Goal: Transaction & Acquisition: Purchase product/service

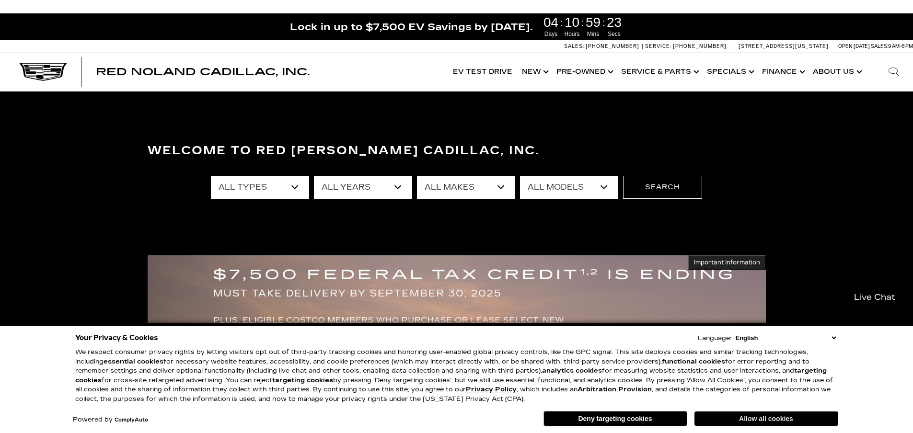
click at [725, 422] on button "Allow all cookies" at bounding box center [766, 419] width 144 height 14
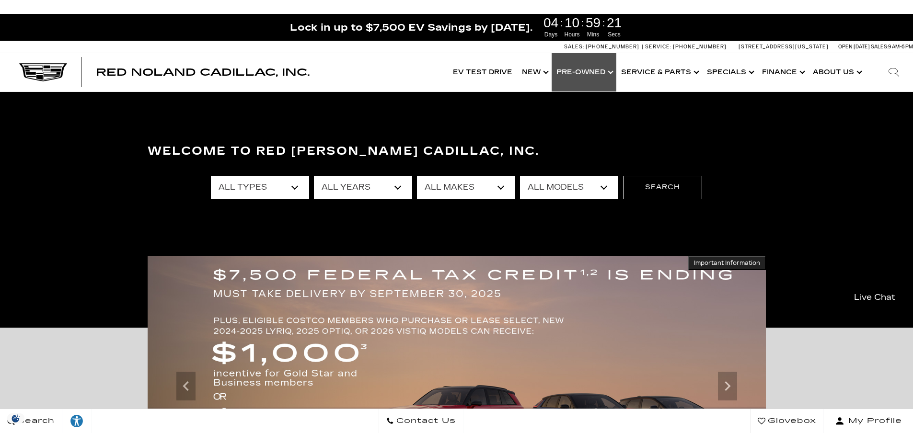
click at [572, 69] on link "Show Pre-Owned" at bounding box center [584, 72] width 65 height 38
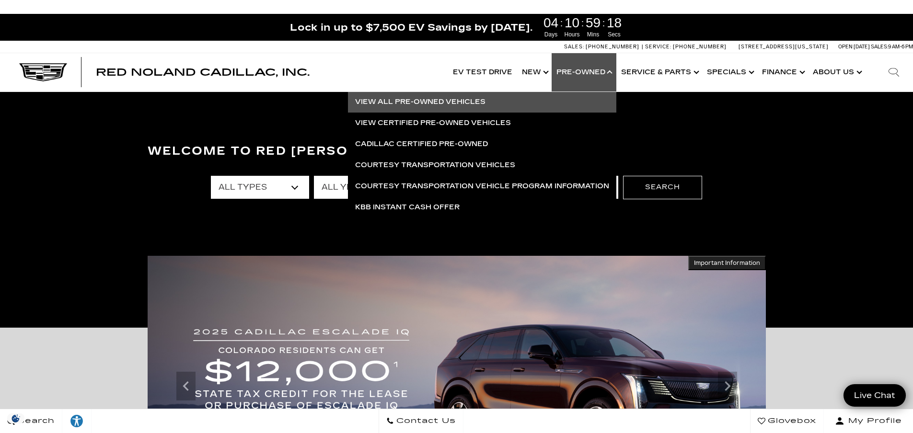
click at [438, 103] on link "View All Pre-Owned Vehicles" at bounding box center [482, 102] width 268 height 21
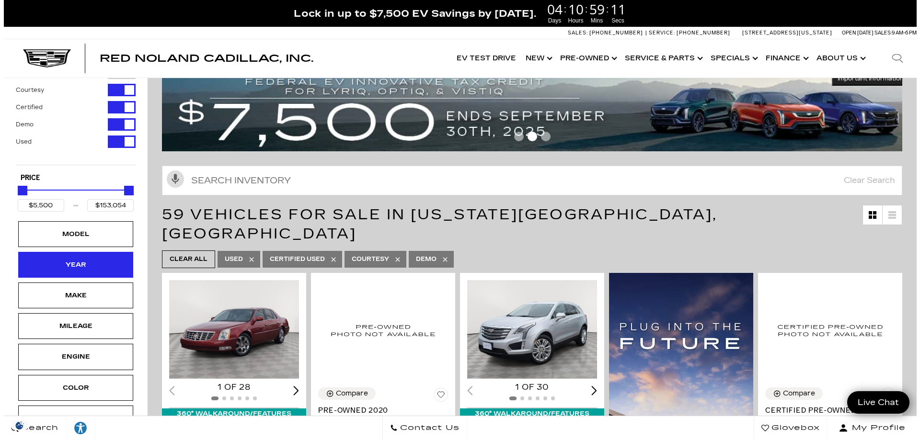
scroll to position [64, 0]
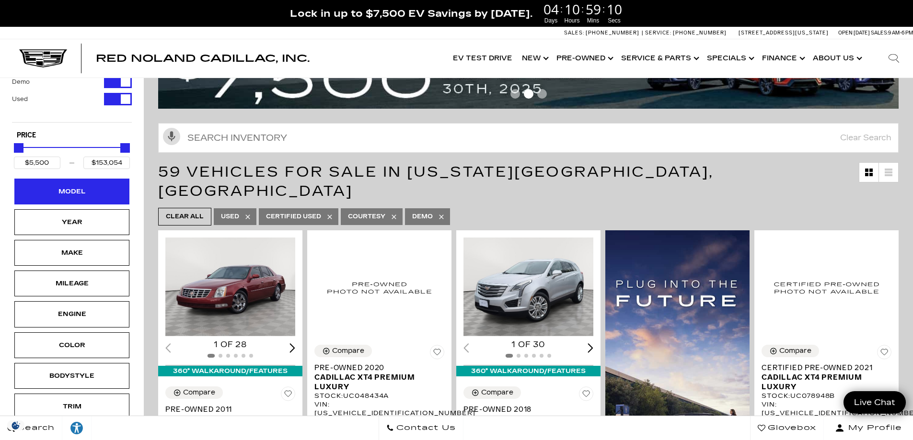
click at [46, 198] on div "Model" at bounding box center [71, 192] width 115 height 26
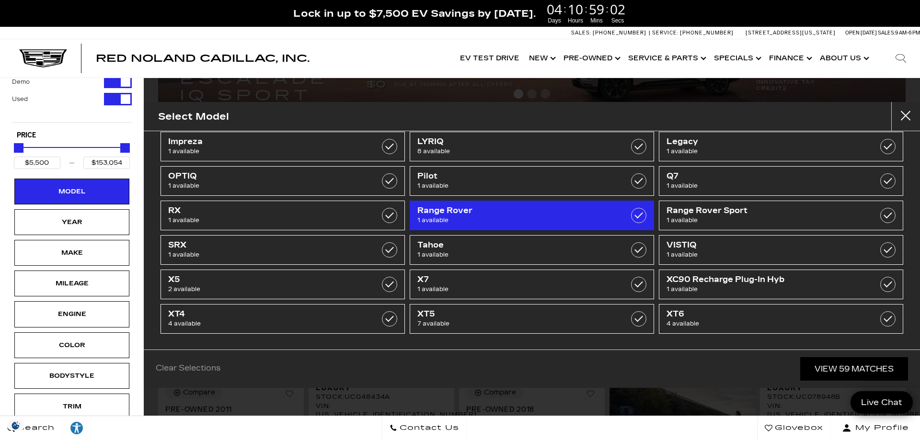
scroll to position [190, 0]
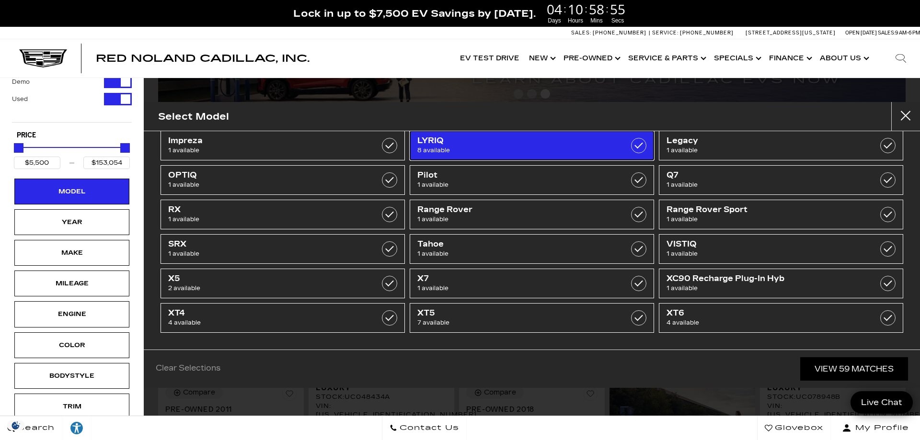
click at [466, 145] on span "LYRIQ" at bounding box center [514, 141] width 195 height 10
type input "$60,446"
type input "$71,504"
checkbox input "true"
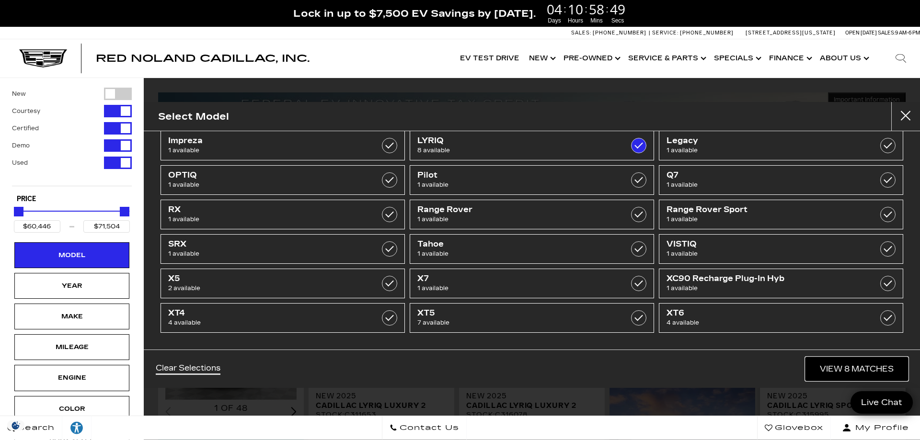
click at [844, 364] on link "View 8 Matches" at bounding box center [857, 369] width 103 height 23
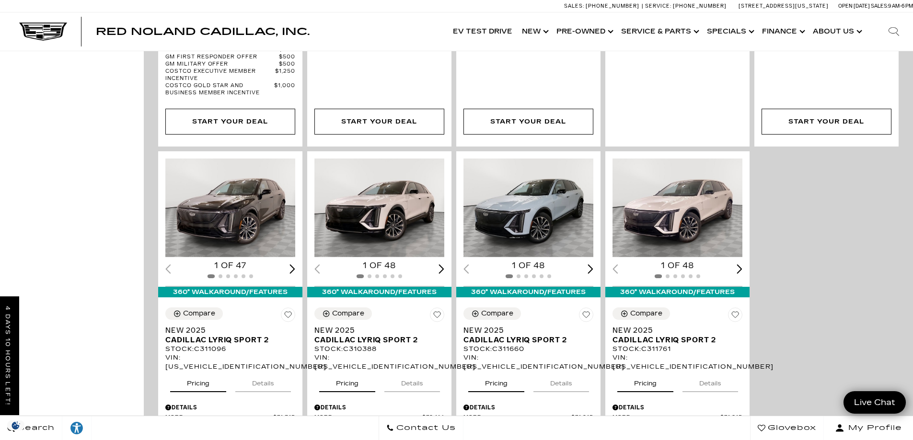
scroll to position [611, 0]
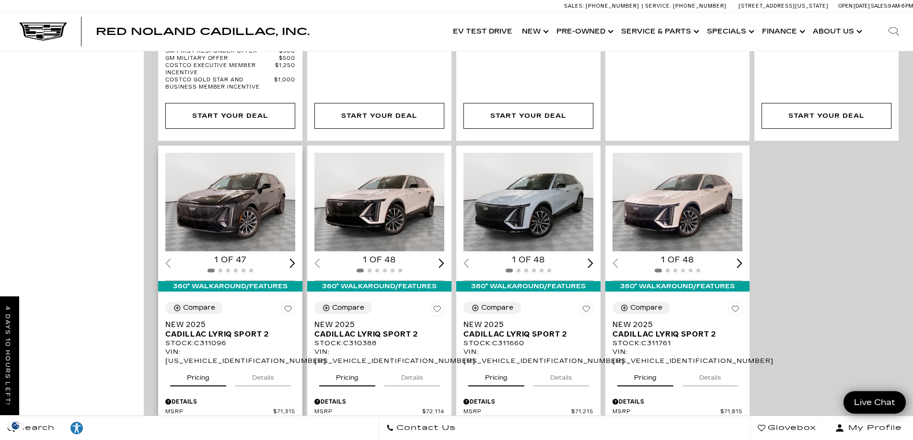
click at [293, 259] on div "Next slide" at bounding box center [292, 263] width 6 height 9
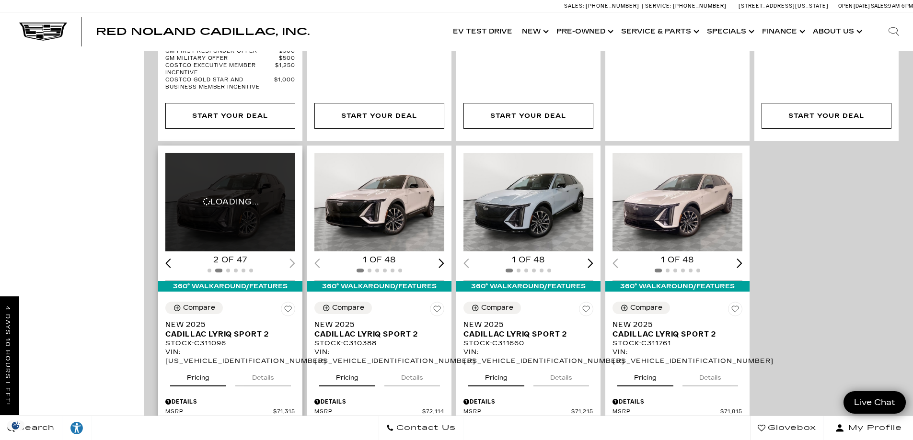
click at [293, 255] on div "2 of 47" at bounding box center [230, 260] width 130 height 11
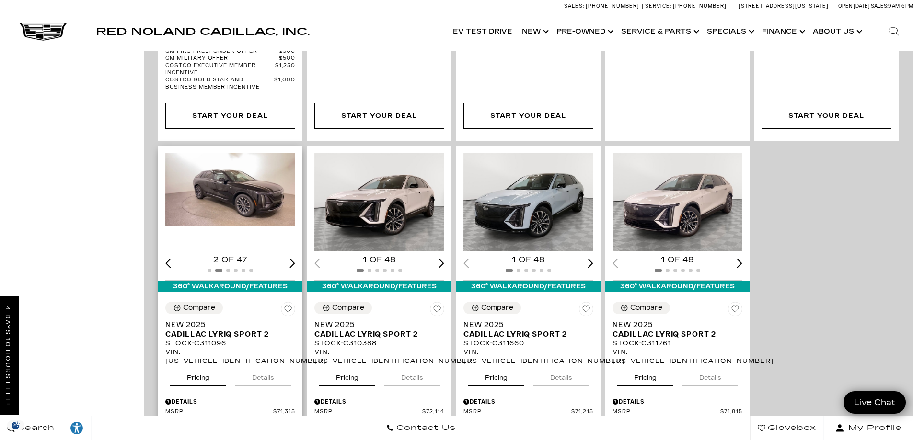
click at [292, 259] on div "Next slide" at bounding box center [292, 263] width 6 height 9
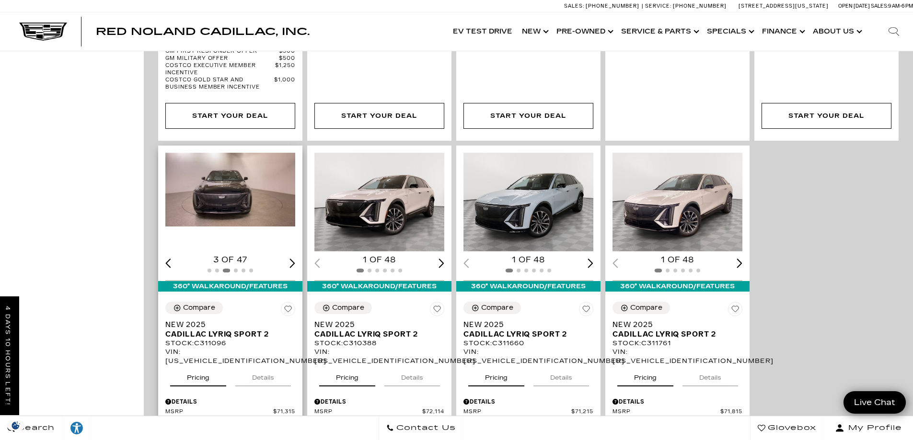
click at [292, 259] on div "Next slide" at bounding box center [292, 263] width 6 height 9
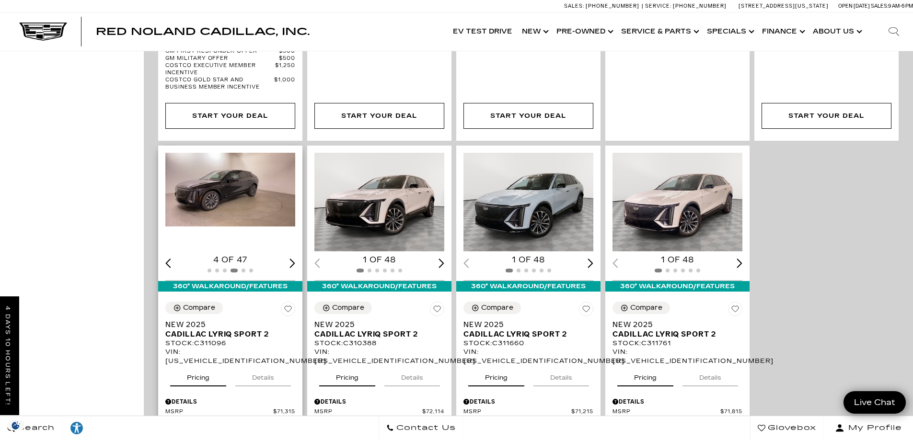
click at [292, 259] on div "Next slide" at bounding box center [292, 263] width 6 height 9
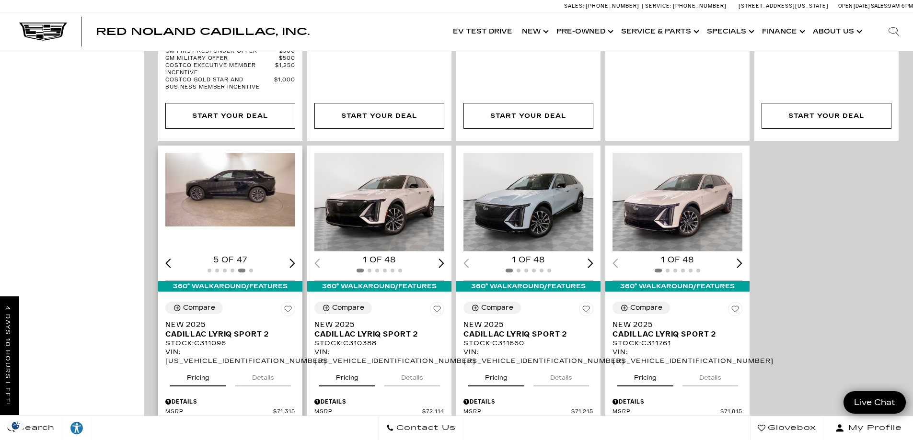
click at [292, 259] on div "Next slide" at bounding box center [292, 263] width 6 height 9
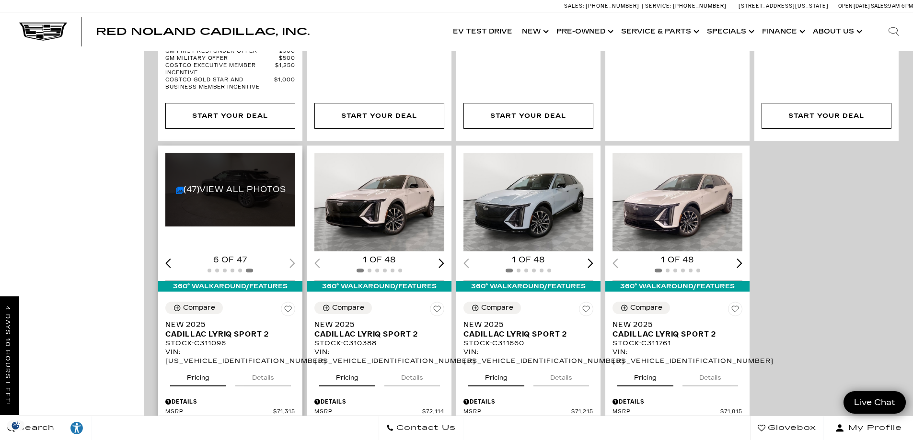
click at [292, 255] on div "6 of 47" at bounding box center [230, 260] width 130 height 11
click at [232, 185] on link "(47) View All Photos" at bounding box center [231, 189] width 110 height 9
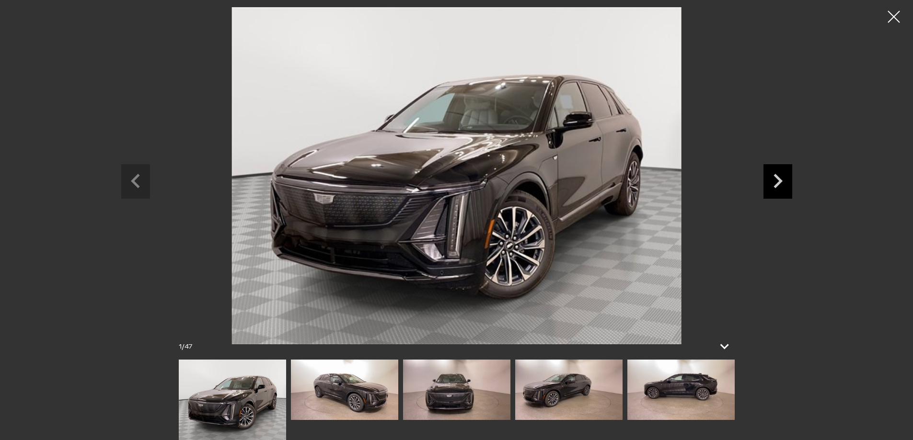
click at [774, 185] on icon "Next slide" at bounding box center [777, 179] width 29 height 31
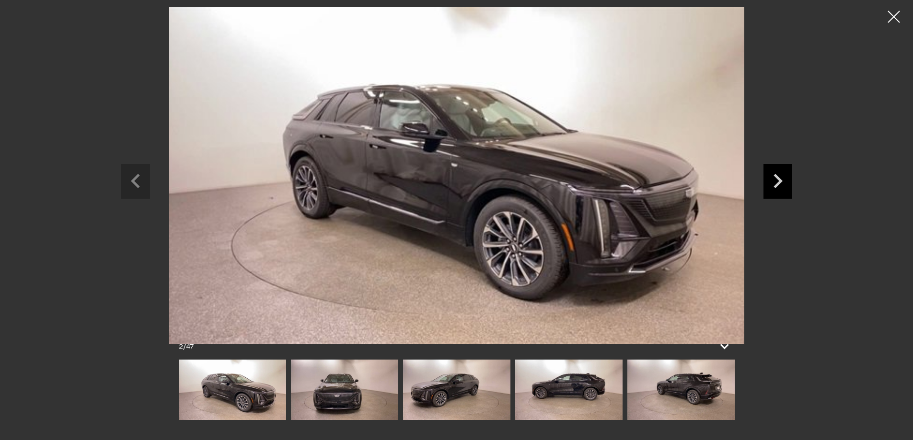
click at [779, 185] on icon "Next slide" at bounding box center [777, 179] width 29 height 31
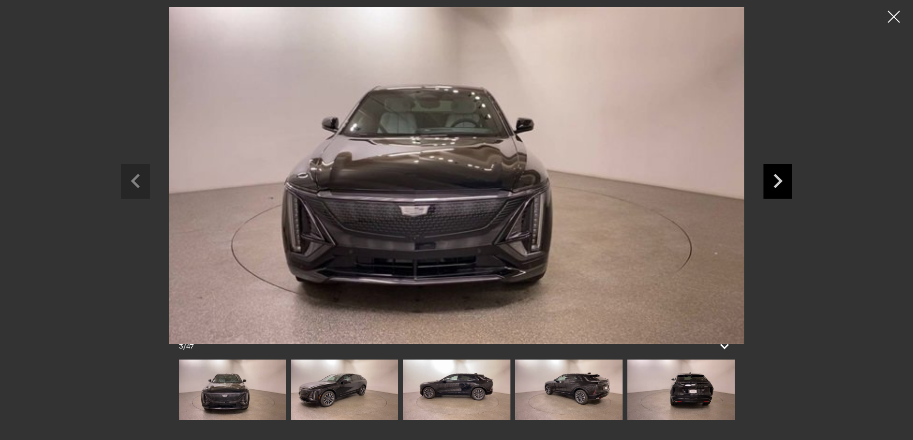
click at [779, 185] on icon "Next slide" at bounding box center [777, 179] width 29 height 31
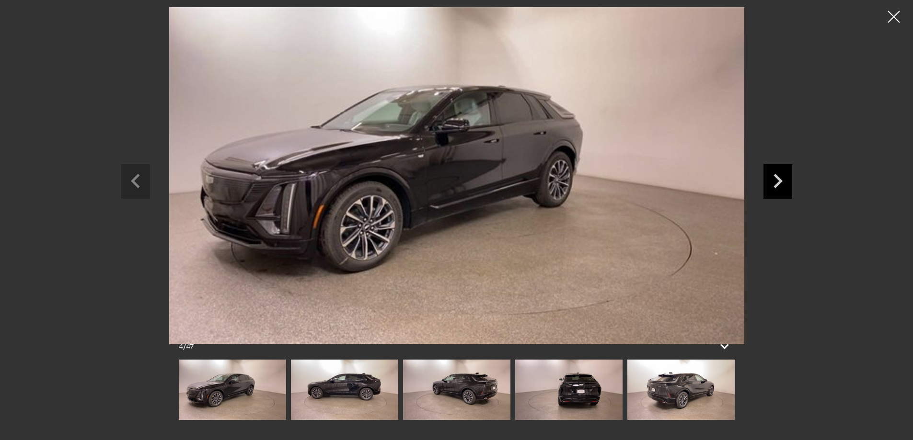
click at [779, 185] on icon "Next slide" at bounding box center [777, 179] width 29 height 31
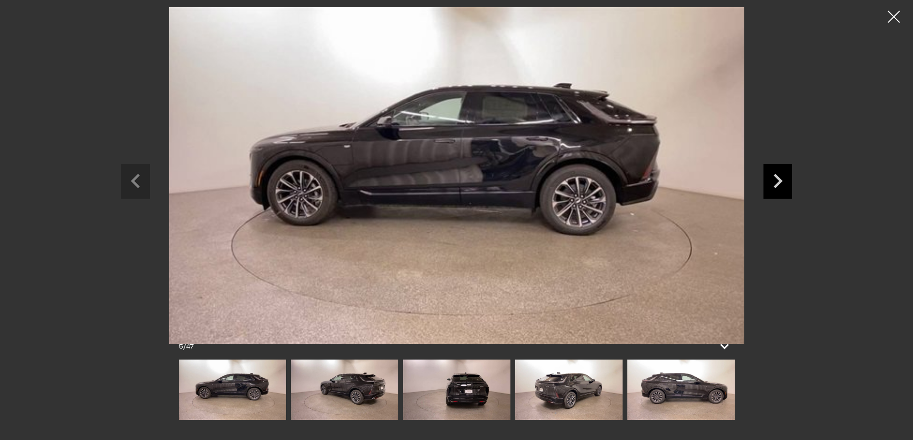
click at [779, 185] on icon "Next slide" at bounding box center [777, 179] width 29 height 31
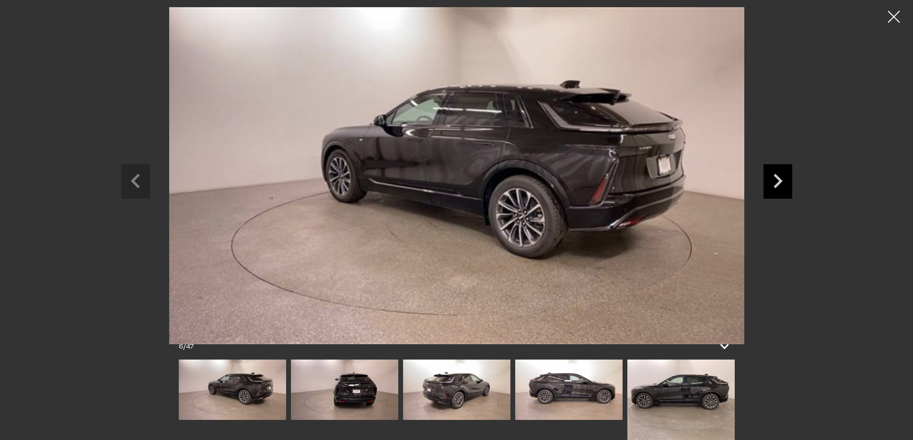
click at [779, 185] on icon "Next slide" at bounding box center [777, 179] width 29 height 31
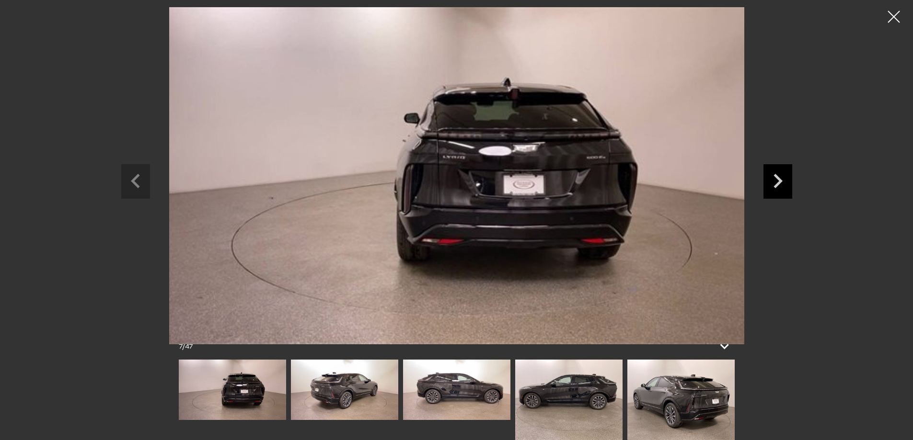
click at [779, 185] on icon "Next slide" at bounding box center [777, 179] width 29 height 31
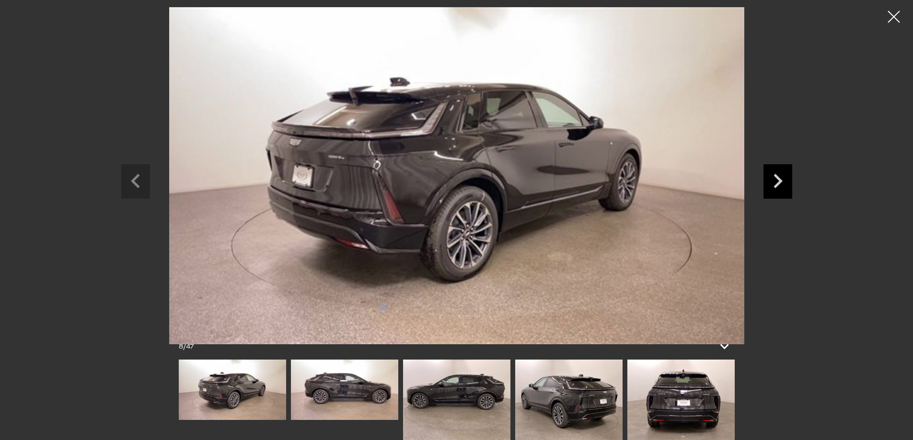
click at [779, 185] on icon "Next slide" at bounding box center [777, 179] width 29 height 31
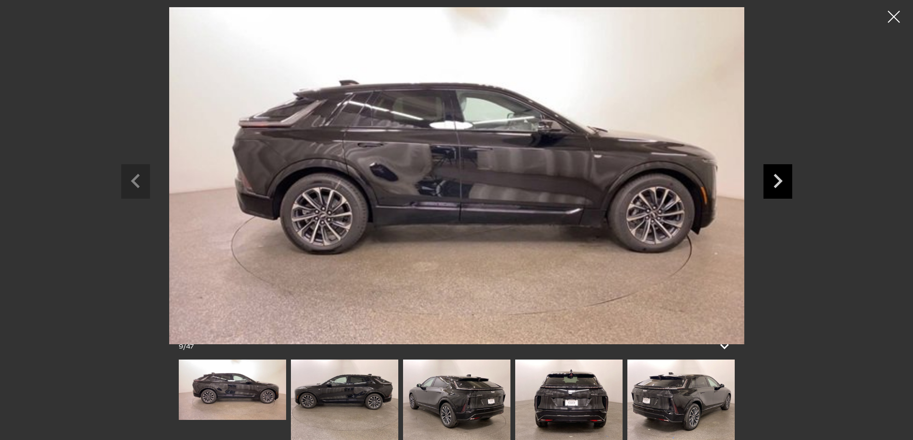
click at [779, 185] on icon "Next slide" at bounding box center [777, 179] width 29 height 31
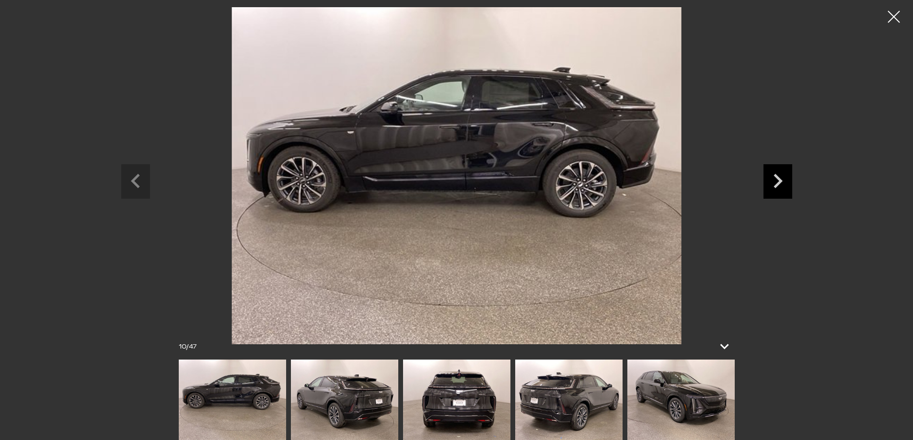
click at [779, 185] on icon "Next slide" at bounding box center [777, 179] width 29 height 31
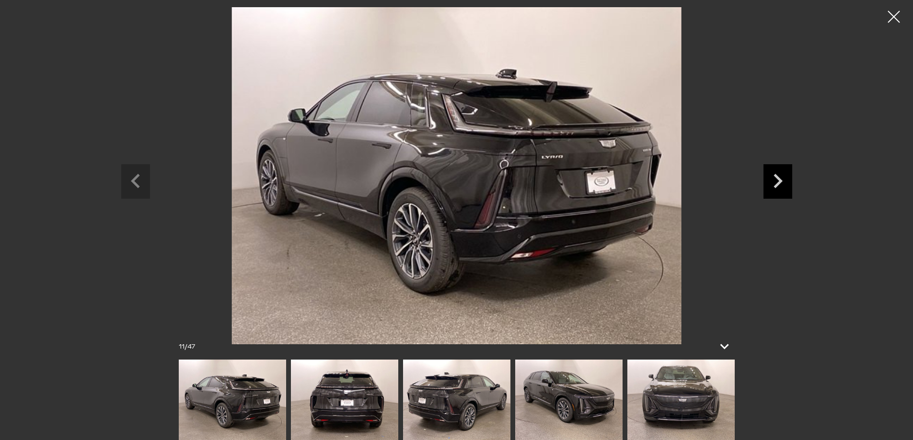
click at [779, 185] on icon "Next slide" at bounding box center [777, 179] width 29 height 31
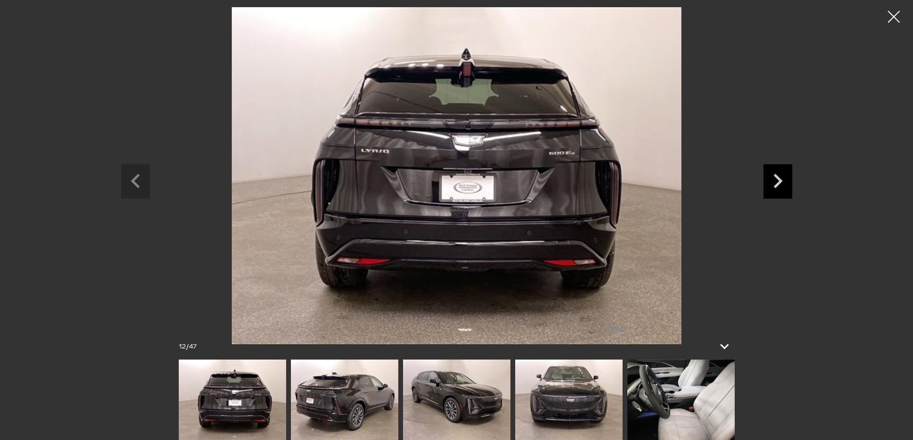
click at [779, 185] on icon "Next slide" at bounding box center [777, 179] width 29 height 31
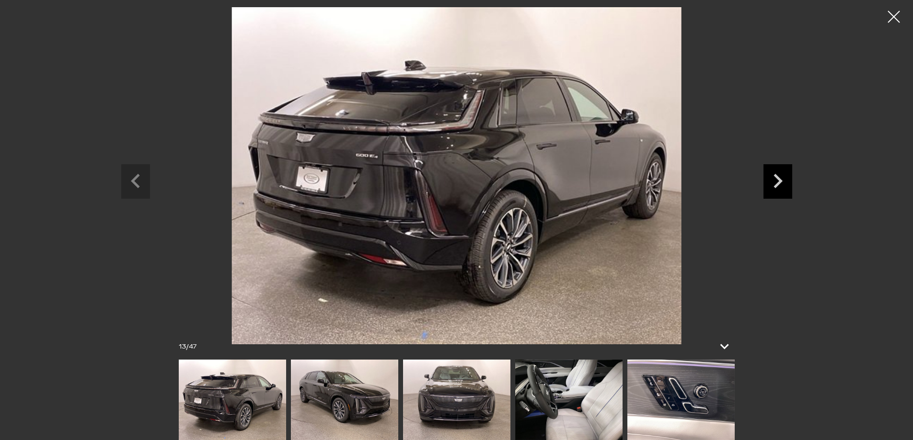
click at [779, 185] on icon "Next slide" at bounding box center [777, 179] width 29 height 31
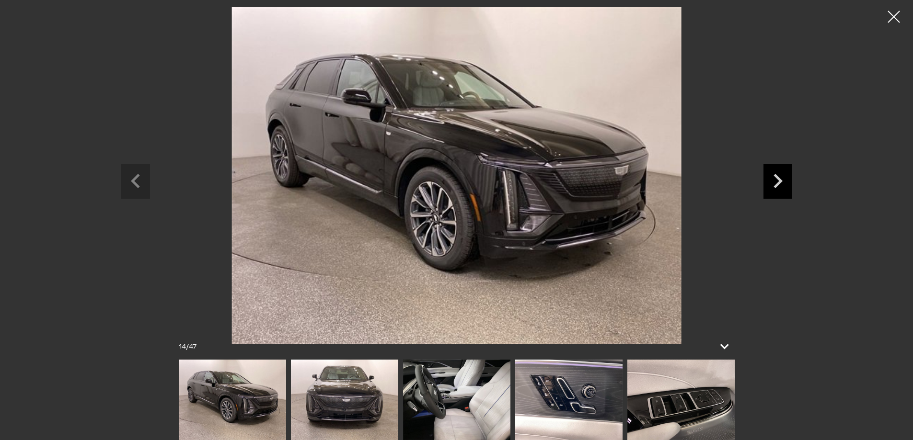
click at [779, 185] on icon "Next slide" at bounding box center [777, 179] width 29 height 31
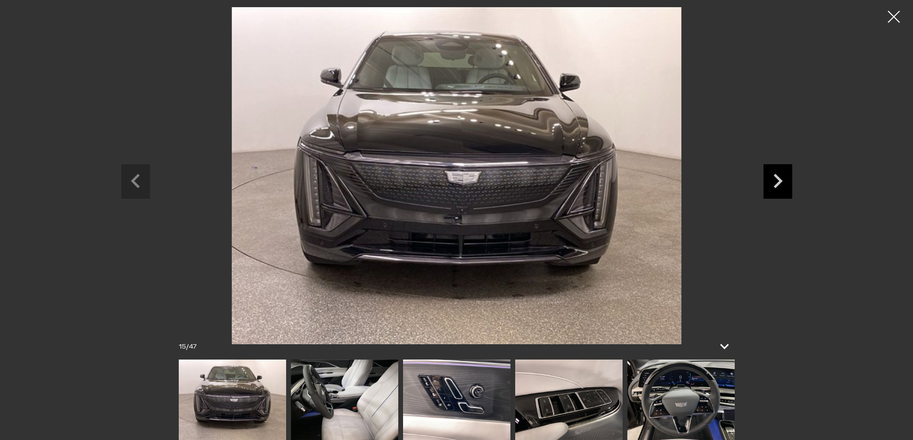
click at [779, 185] on icon "Next slide" at bounding box center [777, 179] width 29 height 31
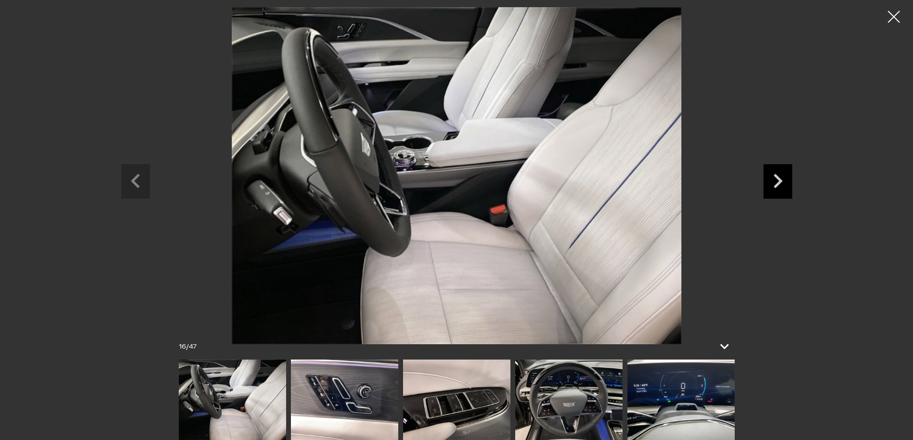
click at [779, 185] on icon "Next slide" at bounding box center [777, 179] width 29 height 31
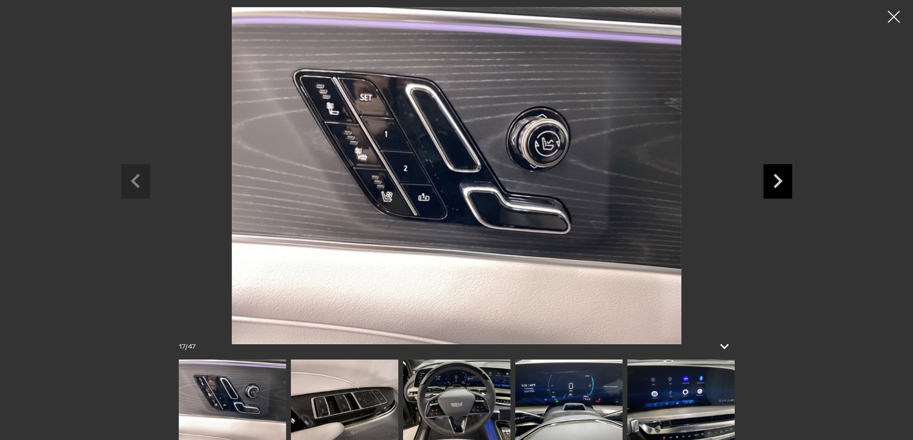
click at [779, 185] on icon "Next slide" at bounding box center [777, 179] width 29 height 31
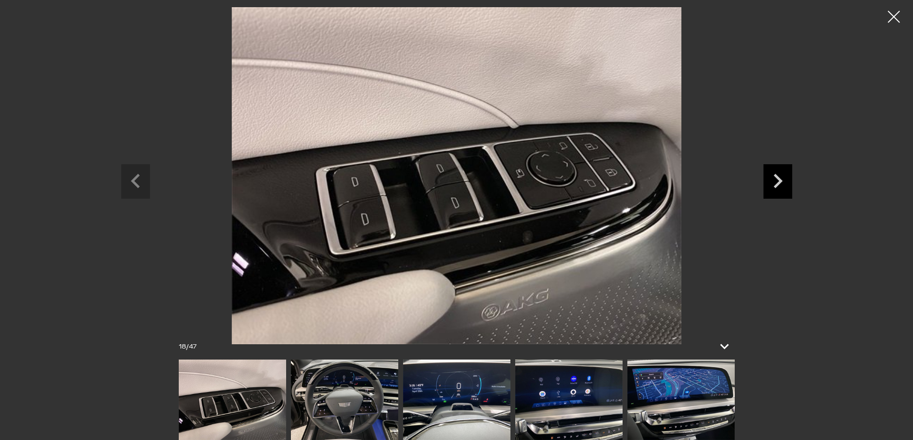
click at [775, 185] on icon "Next slide" at bounding box center [777, 181] width 9 height 14
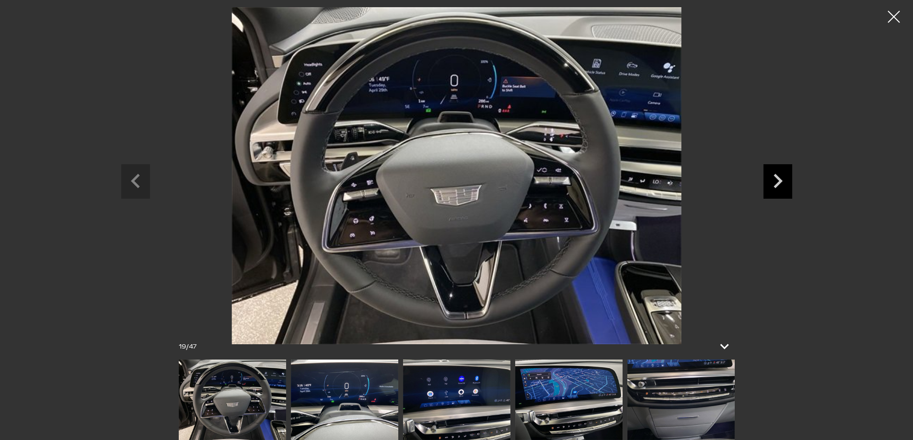
click at [775, 185] on icon "Next slide" at bounding box center [777, 181] width 9 height 14
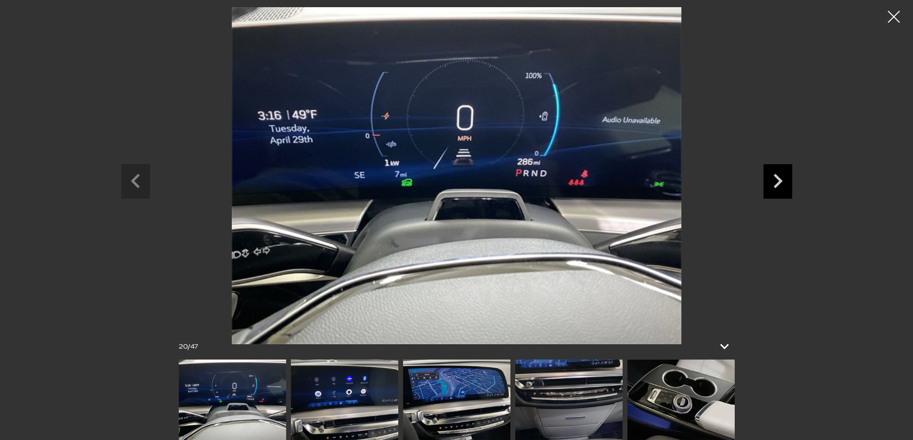
click at [775, 185] on icon "Next slide" at bounding box center [777, 181] width 9 height 14
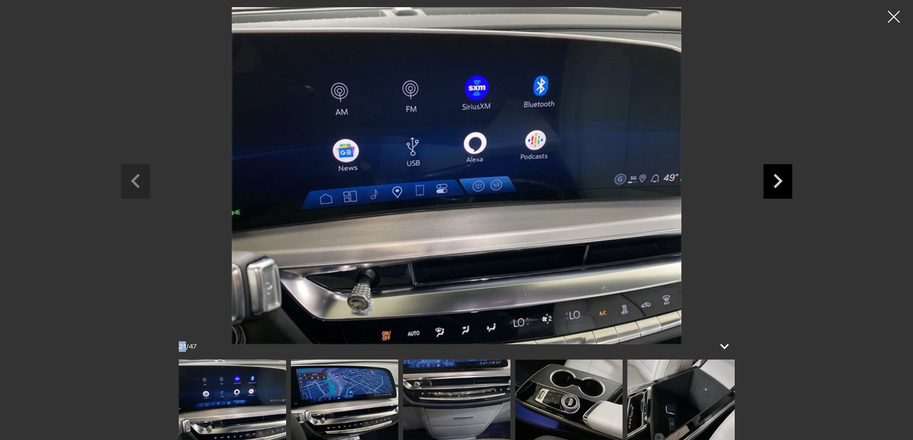
click at [775, 185] on icon "Next slide" at bounding box center [777, 181] width 9 height 14
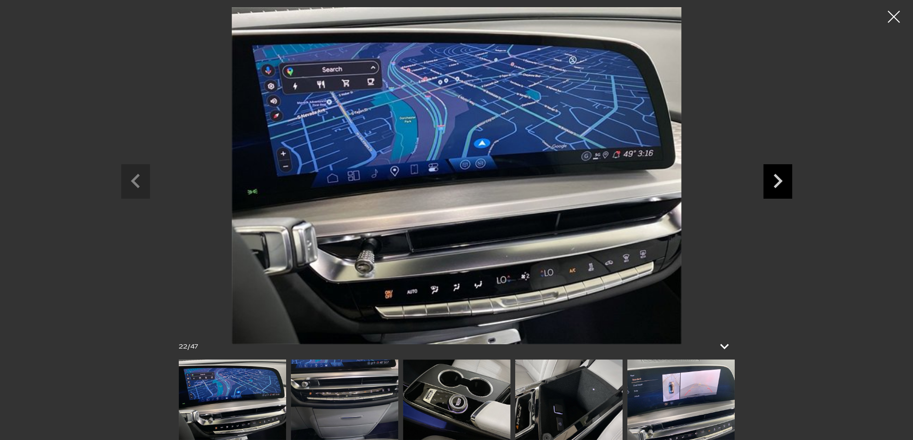
click at [775, 185] on icon "Next slide" at bounding box center [777, 181] width 9 height 14
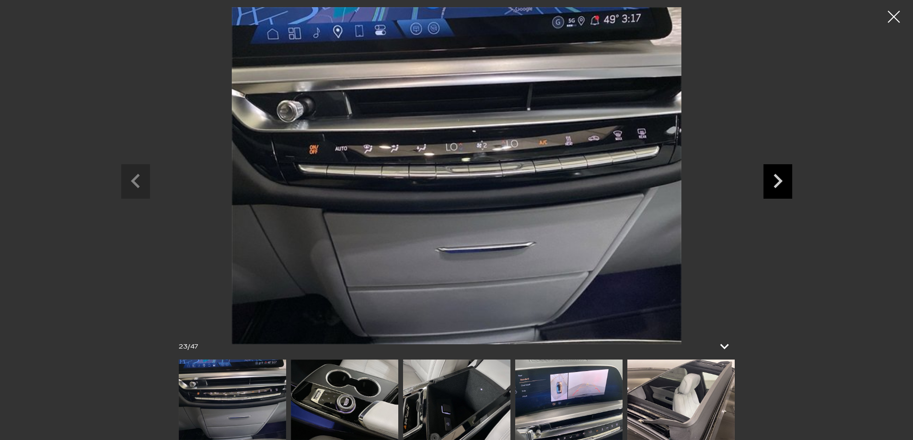
click at [775, 185] on icon "Next slide" at bounding box center [777, 181] width 9 height 14
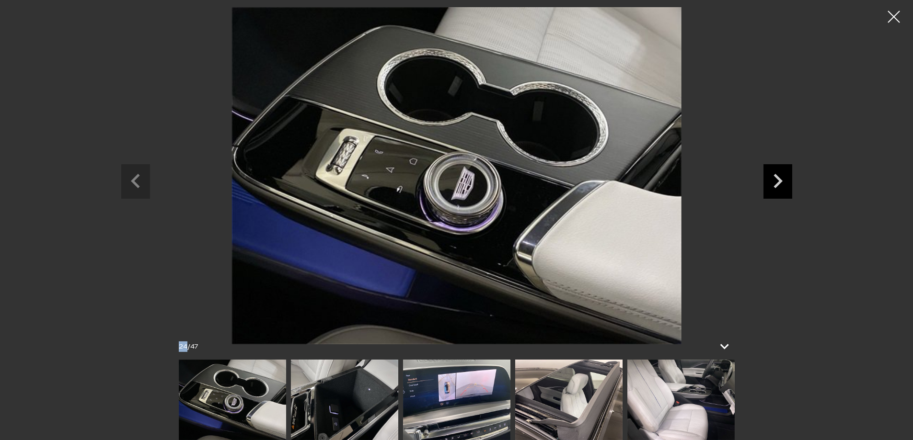
click at [775, 185] on icon "Next slide" at bounding box center [777, 181] width 9 height 14
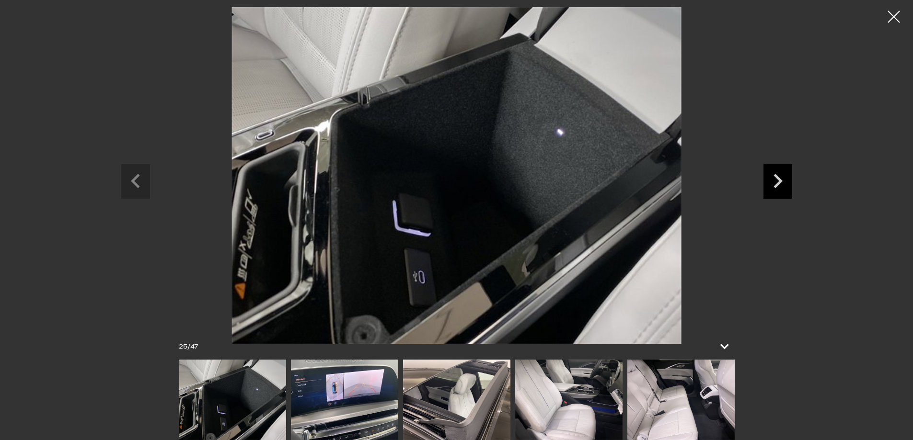
click at [775, 185] on icon "Next slide" at bounding box center [777, 181] width 9 height 14
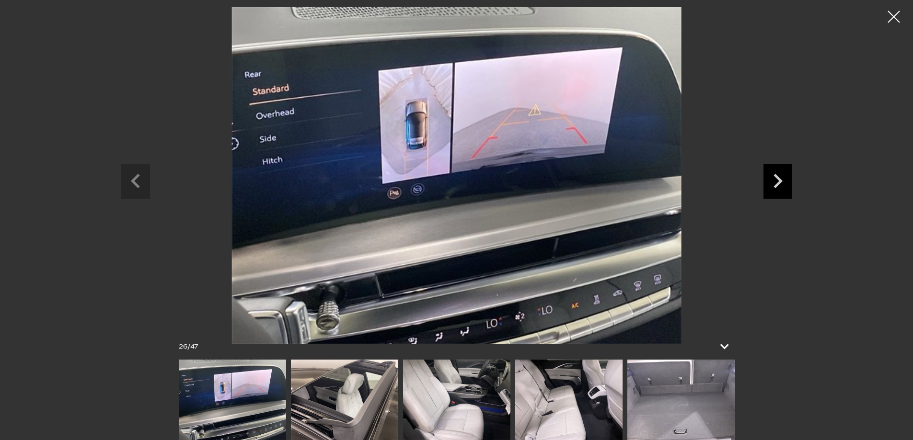
click at [775, 185] on icon "Next slide" at bounding box center [777, 181] width 9 height 14
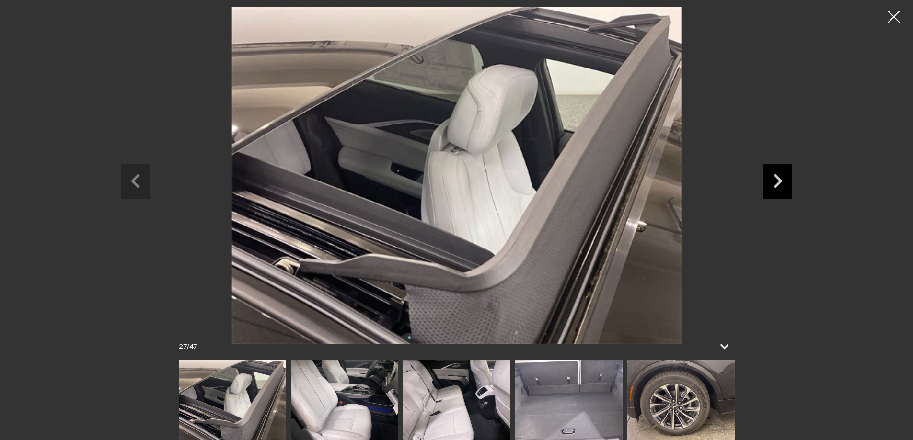
click at [775, 185] on icon "Next slide" at bounding box center [777, 181] width 9 height 14
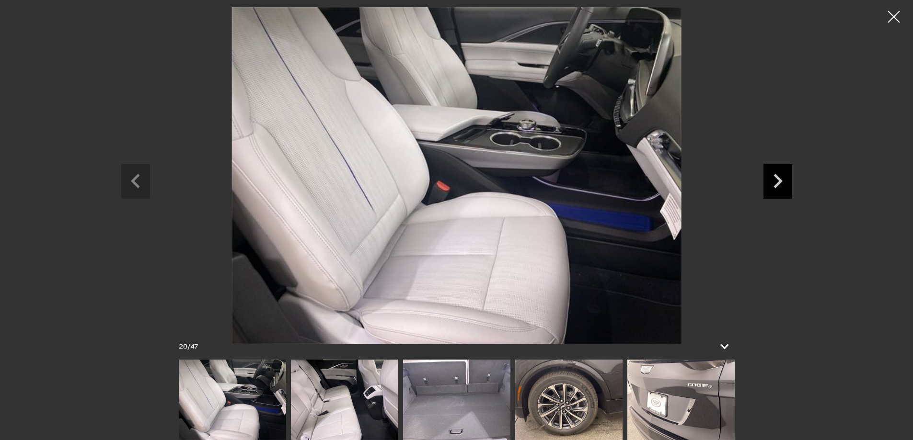
click at [775, 185] on icon "Next slide" at bounding box center [777, 181] width 9 height 14
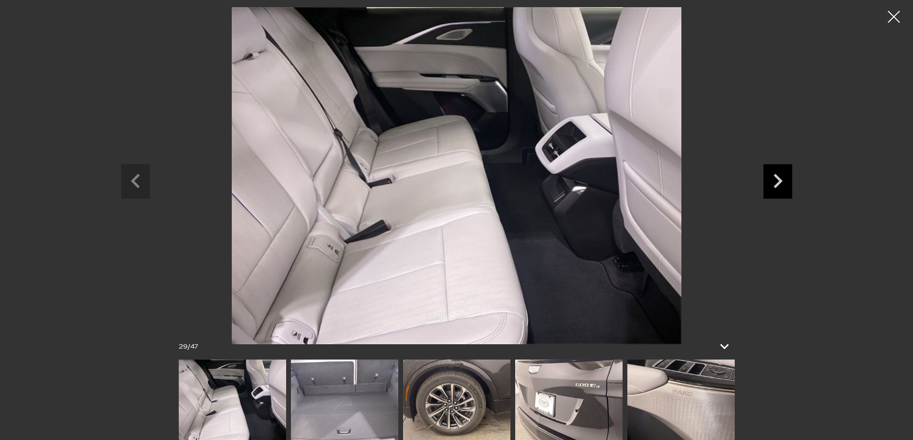
click at [775, 185] on icon "Next slide" at bounding box center [777, 181] width 9 height 14
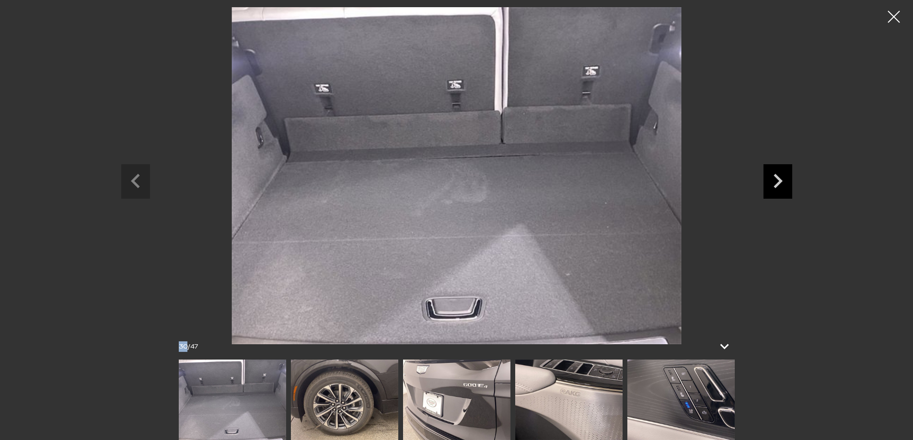
click at [775, 185] on icon "Next slide" at bounding box center [777, 181] width 9 height 14
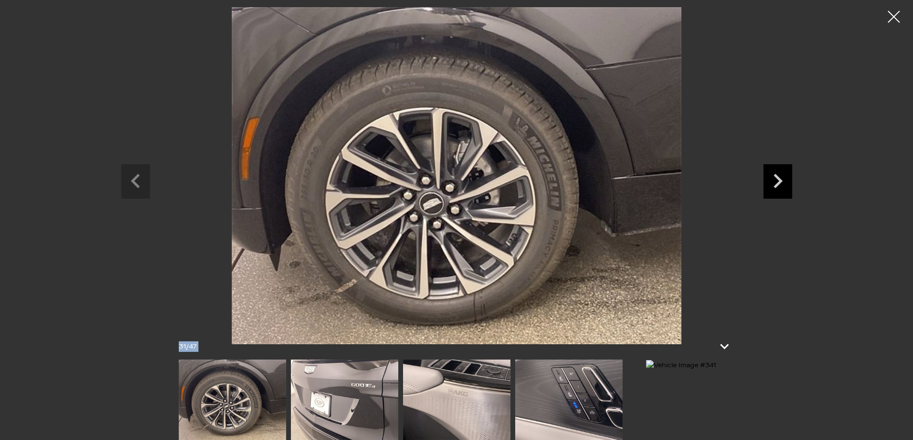
click at [775, 185] on icon "Next slide" at bounding box center [777, 181] width 9 height 14
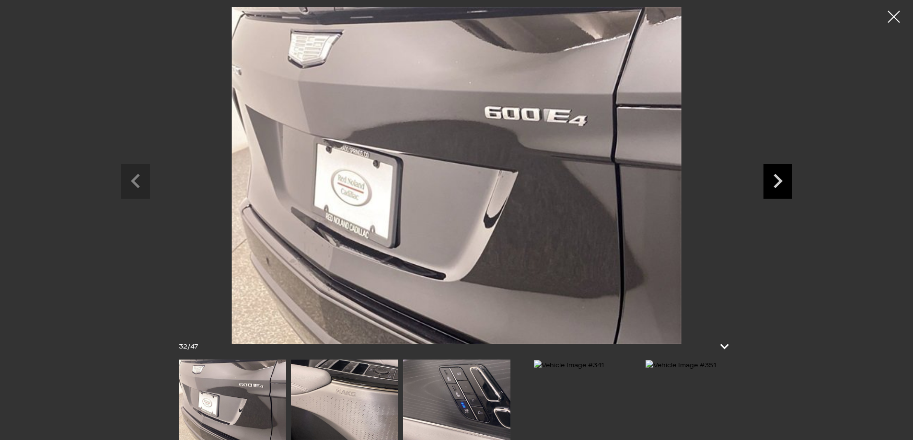
click at [773, 185] on icon "Next slide" at bounding box center [777, 179] width 29 height 31
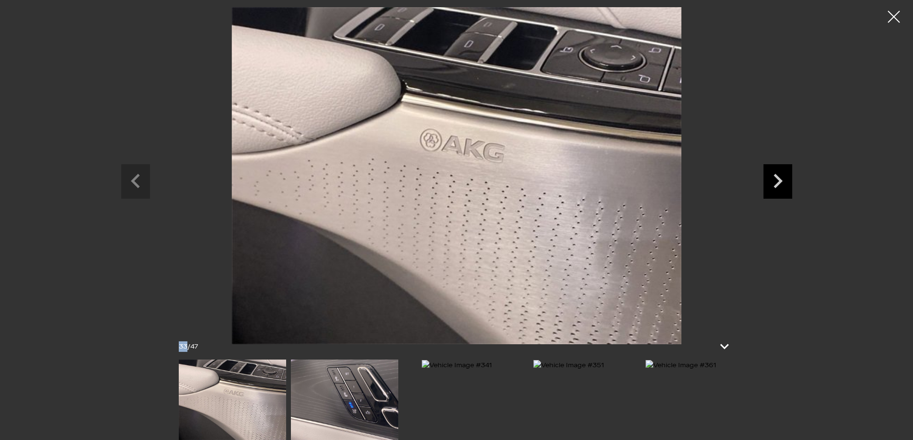
click at [773, 185] on icon "Next slide" at bounding box center [777, 179] width 29 height 31
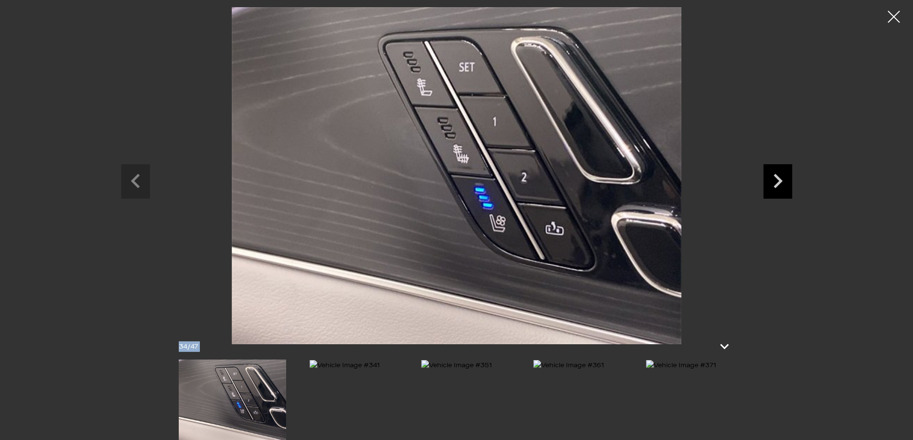
click at [773, 185] on icon "Next slide" at bounding box center [777, 179] width 29 height 31
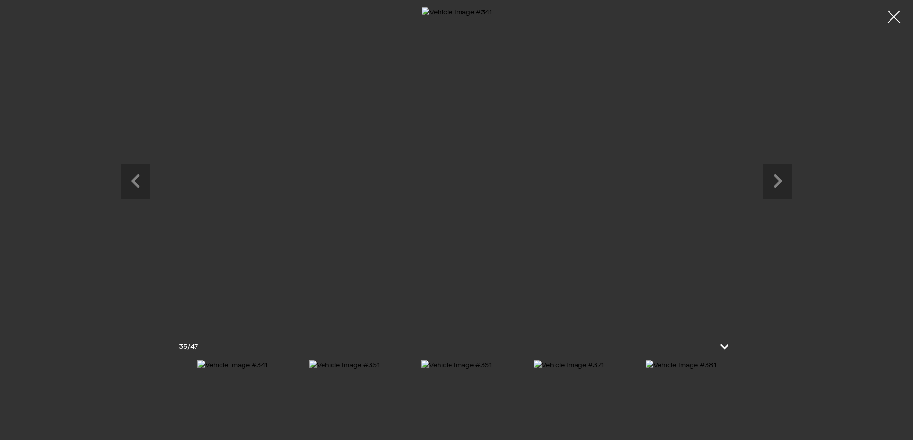
click at [893, 16] on div at bounding box center [893, 16] width 25 height 25
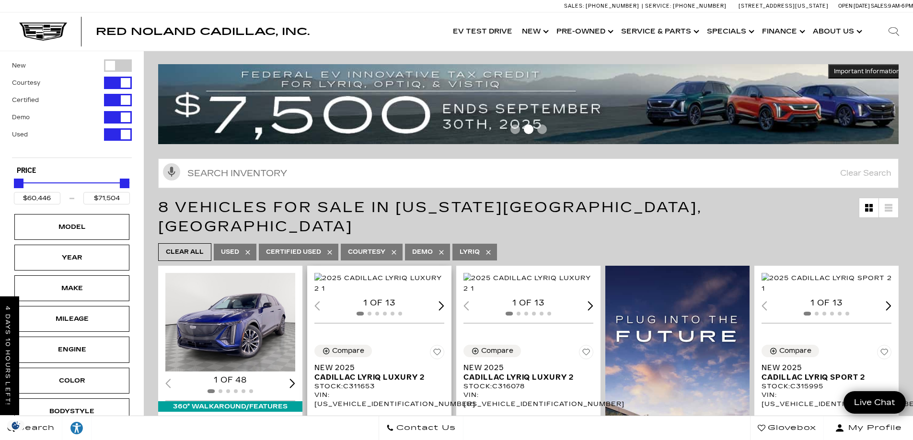
scroll to position [0, 0]
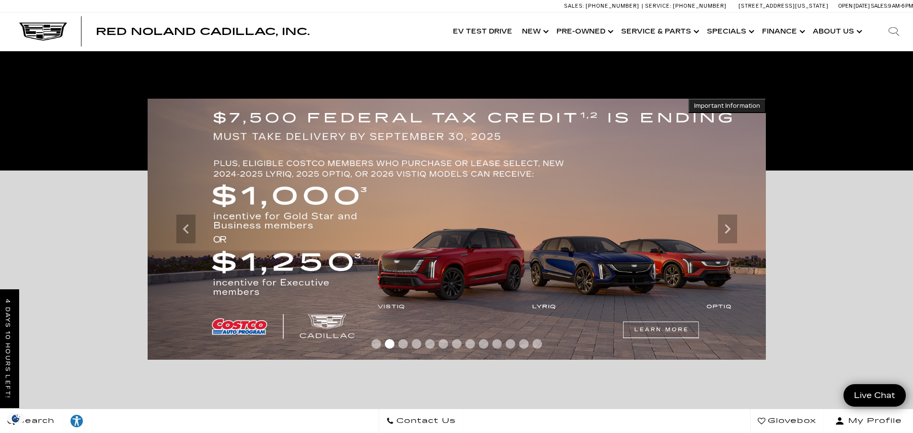
scroll to position [128, 0]
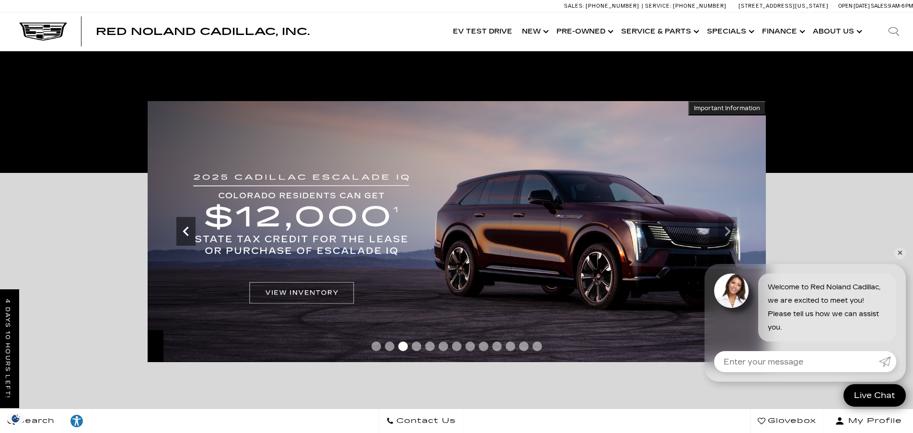
click at [187, 231] on icon "Previous" at bounding box center [185, 231] width 19 height 19
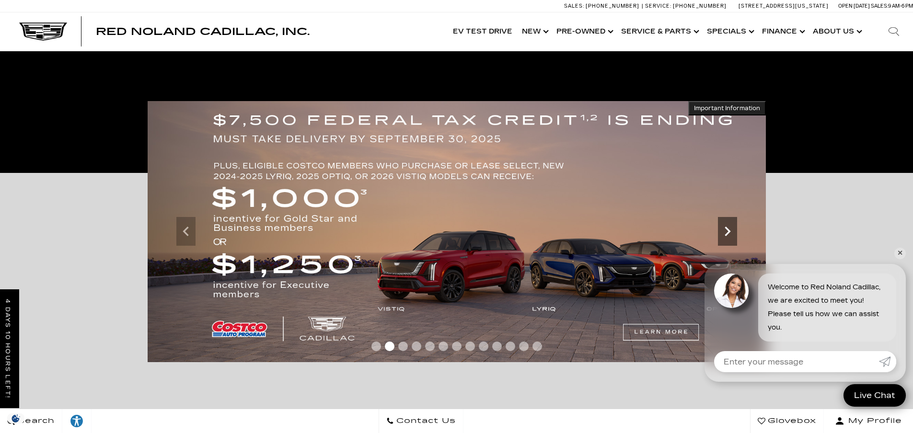
click at [731, 234] on icon "Next" at bounding box center [727, 231] width 19 height 19
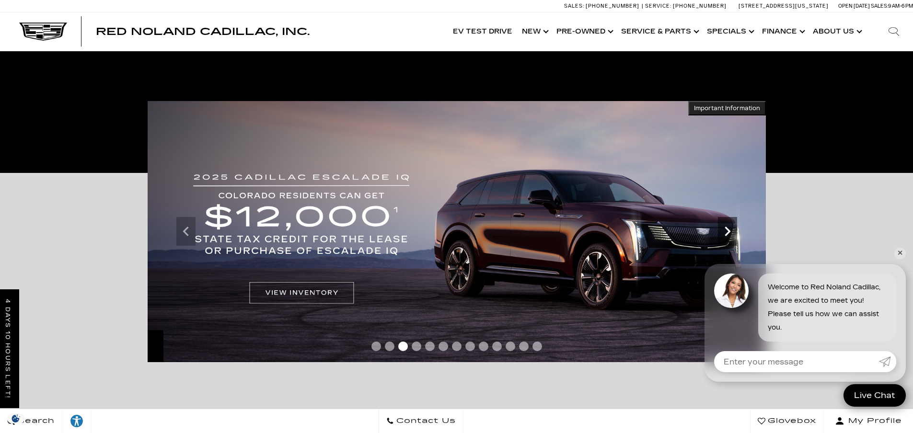
click at [729, 234] on icon "Next" at bounding box center [727, 231] width 19 height 19
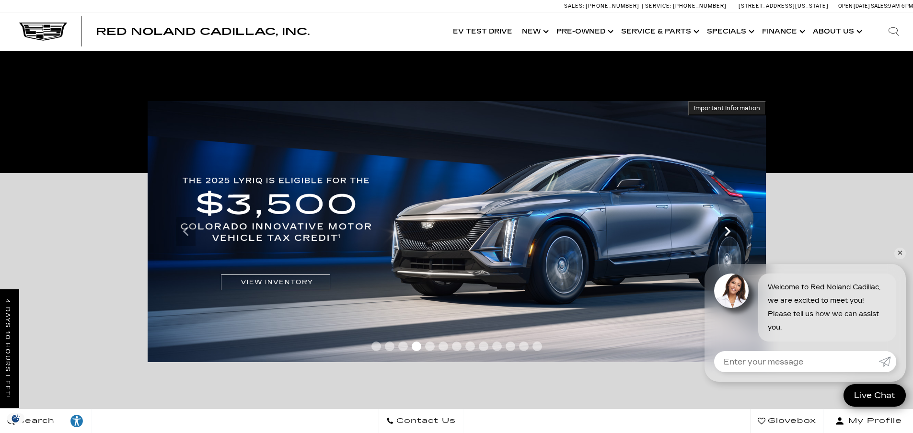
click at [729, 234] on icon "Next" at bounding box center [727, 231] width 19 height 19
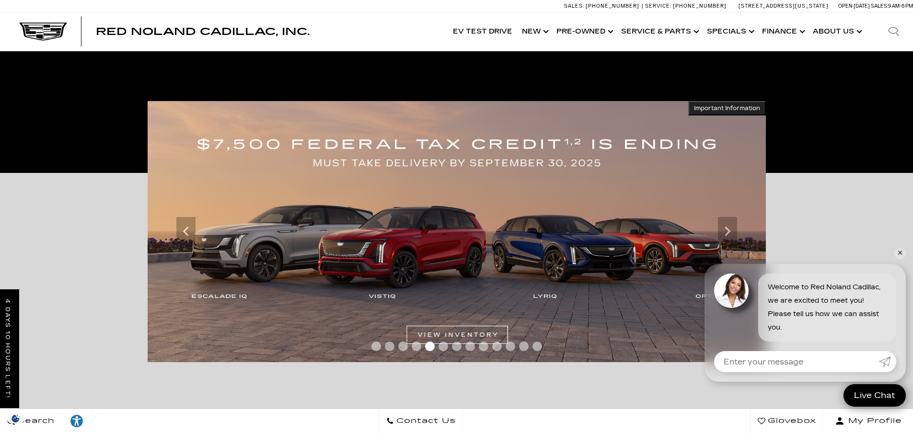
click at [899, 254] on link "✕" at bounding box center [900, 254] width 12 height 12
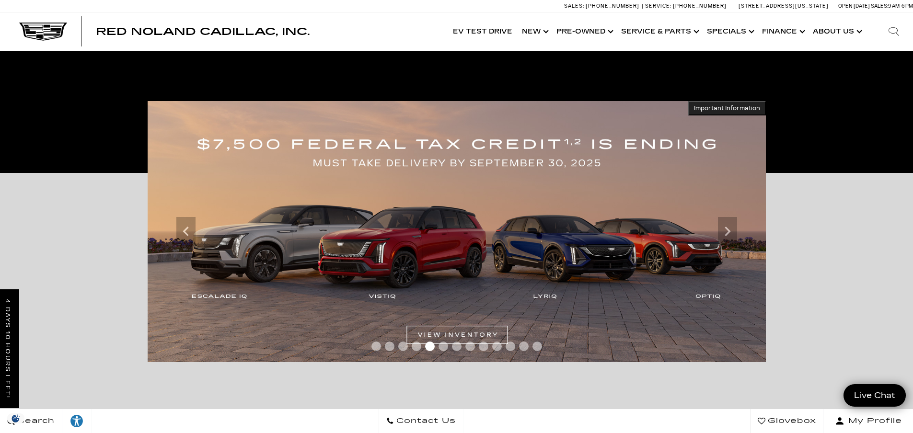
click at [594, 251] on img at bounding box center [457, 231] width 618 height 261
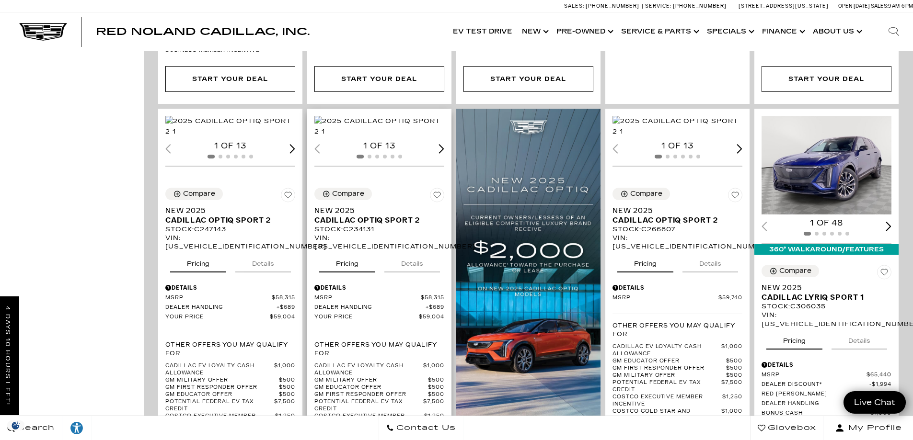
scroll to position [607, 0]
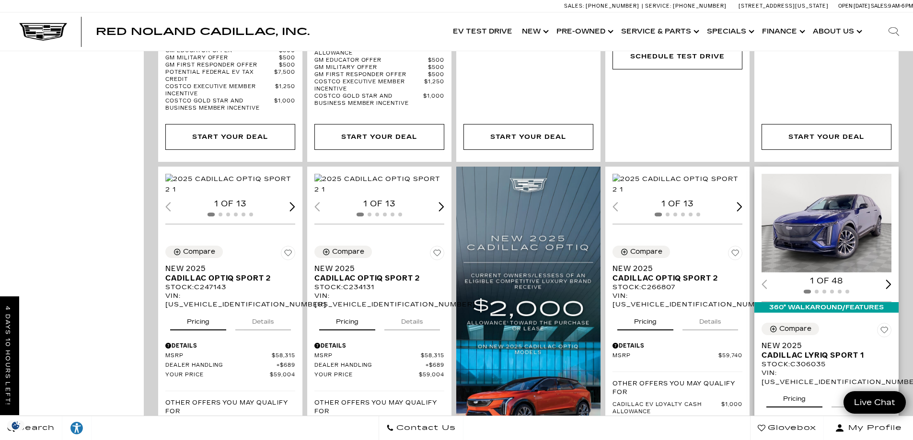
click at [891, 280] on div "Next slide" at bounding box center [889, 284] width 6 height 9
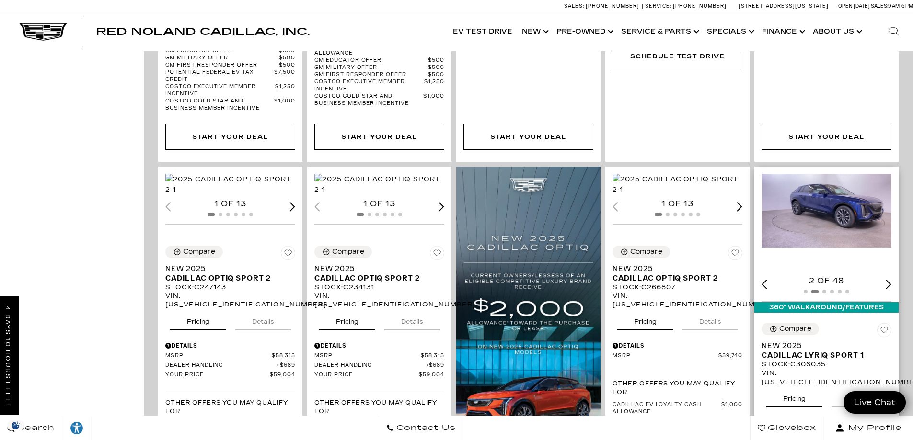
click at [830, 201] on img "2 / 6" at bounding box center [827, 211] width 131 height 74
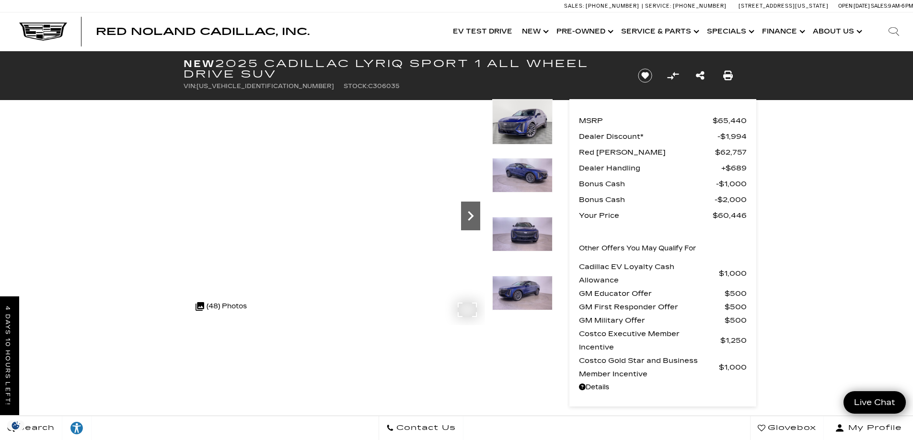
click at [471, 216] on icon "Next" at bounding box center [471, 216] width 6 height 10
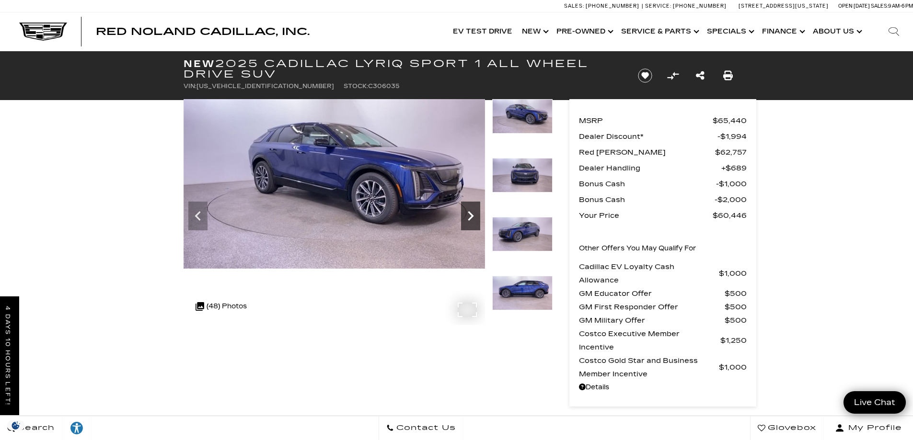
click at [468, 216] on icon "Next" at bounding box center [470, 216] width 19 height 19
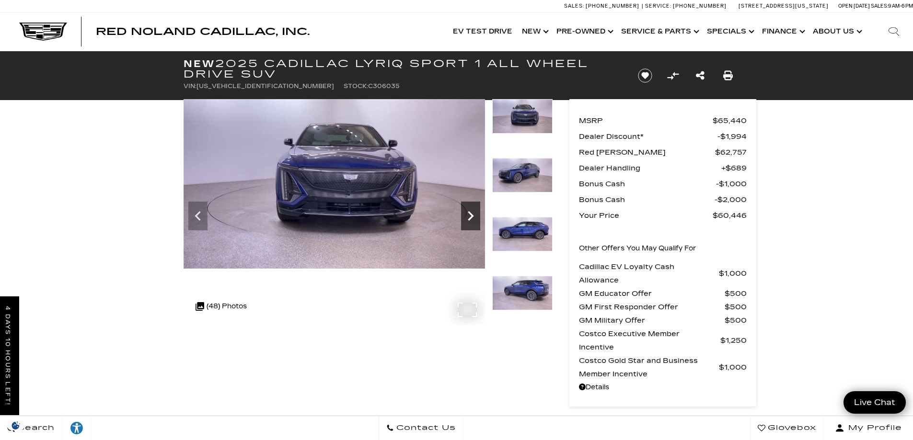
click at [468, 216] on icon "Next" at bounding box center [470, 216] width 19 height 19
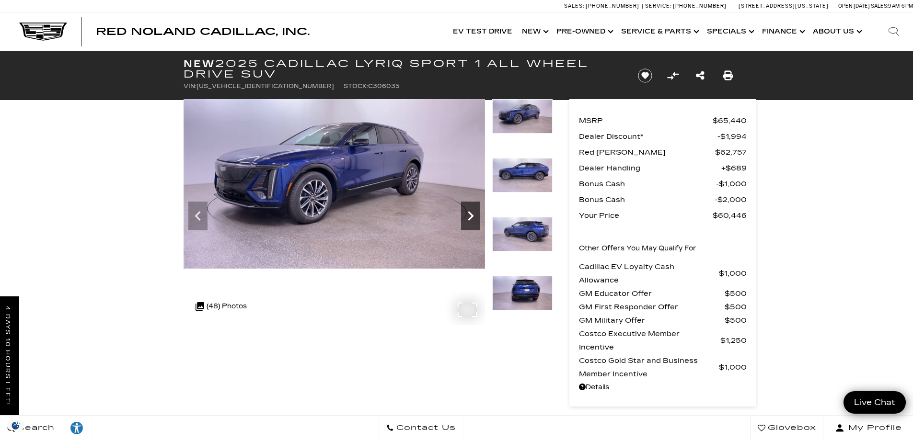
click at [468, 216] on icon "Next" at bounding box center [470, 216] width 19 height 19
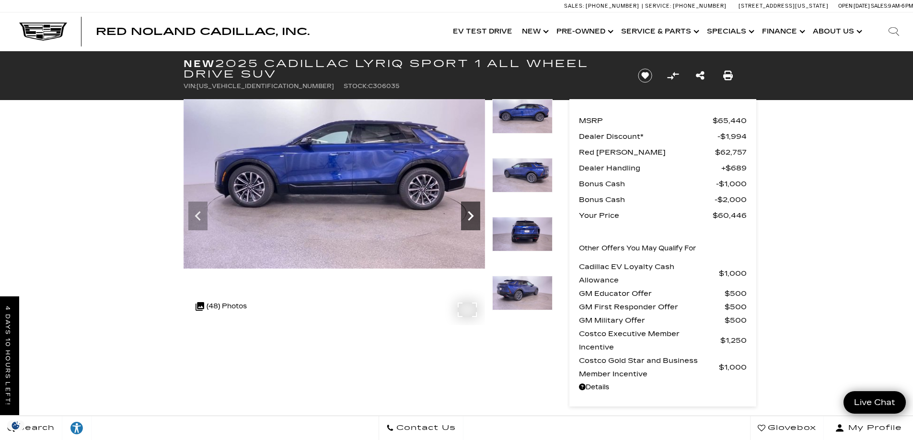
click at [468, 216] on icon "Next" at bounding box center [470, 216] width 19 height 19
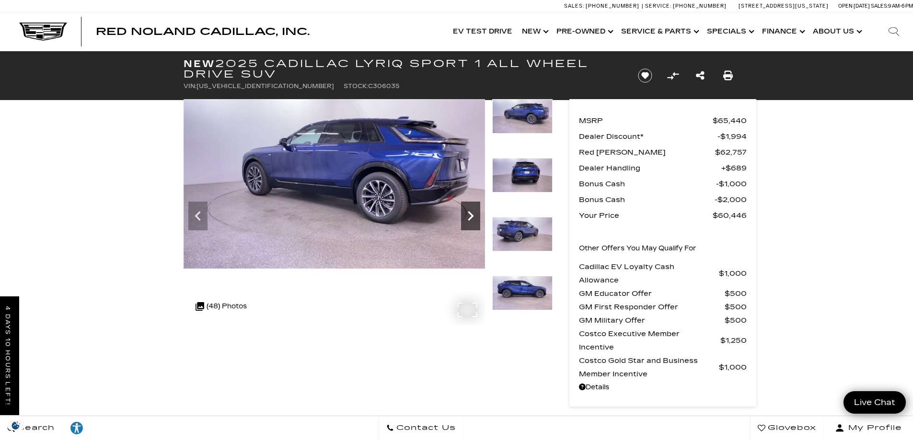
click at [468, 216] on icon "Next" at bounding box center [470, 216] width 19 height 19
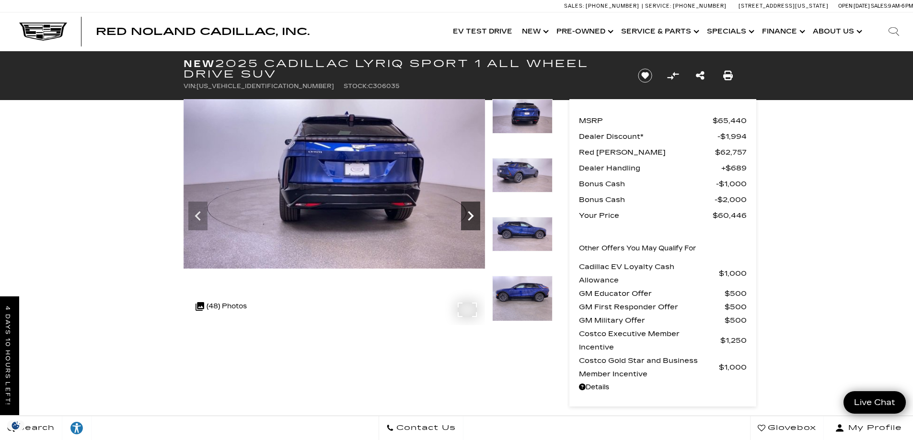
click at [468, 216] on icon "Next" at bounding box center [470, 216] width 19 height 19
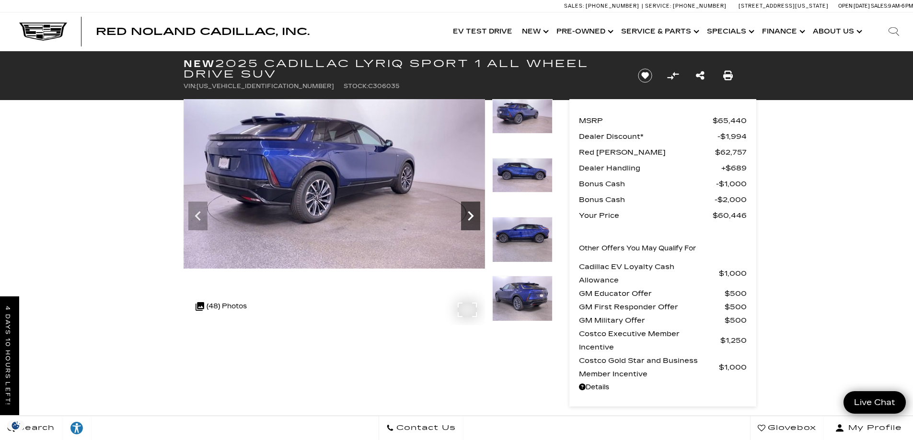
click at [468, 216] on icon "Next" at bounding box center [470, 216] width 19 height 19
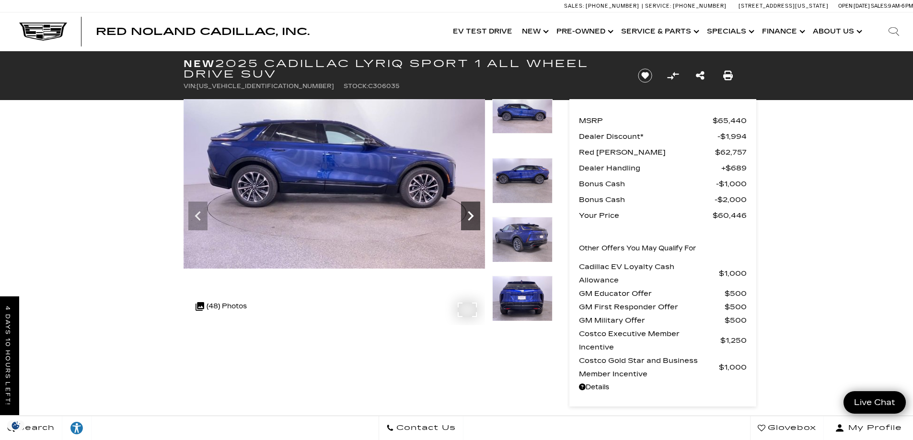
click at [468, 216] on icon "Next" at bounding box center [470, 216] width 19 height 19
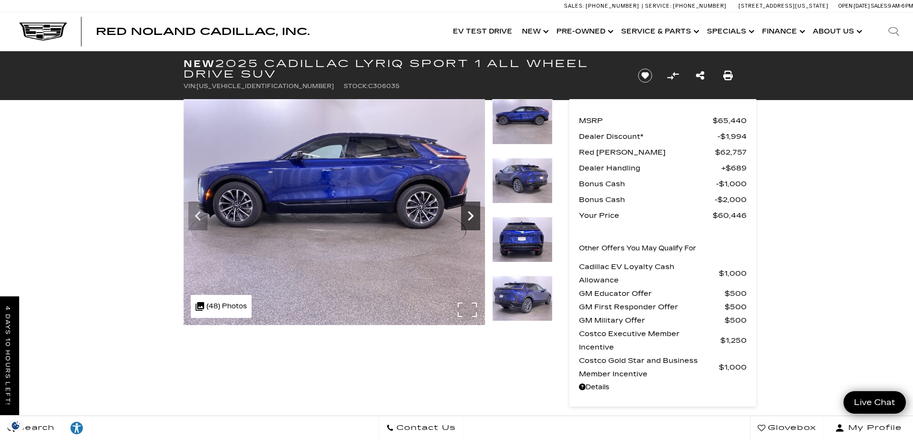
click at [468, 216] on icon "Next" at bounding box center [470, 216] width 19 height 19
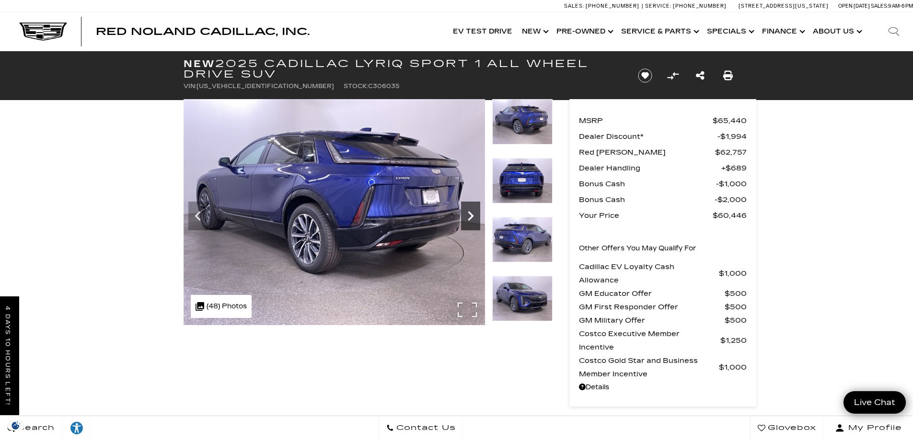
click at [470, 216] on icon "Next" at bounding box center [470, 216] width 19 height 19
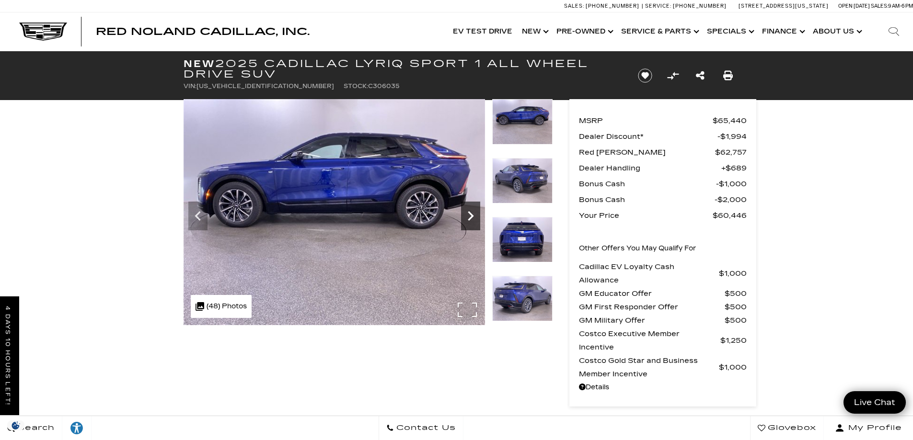
click at [470, 216] on icon "Next" at bounding box center [470, 216] width 19 height 19
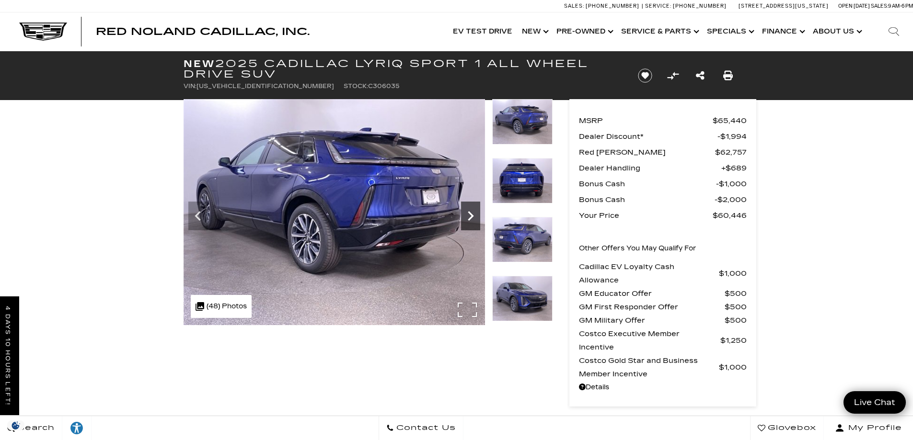
click at [474, 213] on icon "Next" at bounding box center [470, 216] width 19 height 19
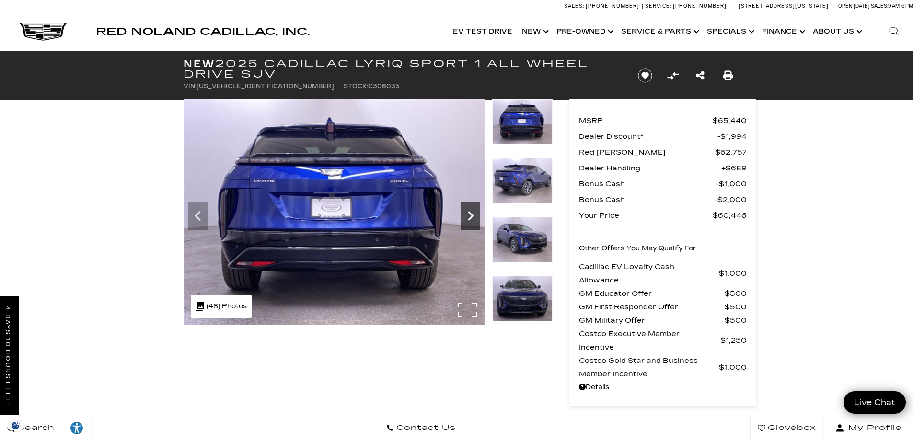
click at [472, 213] on icon "Next" at bounding box center [470, 216] width 19 height 19
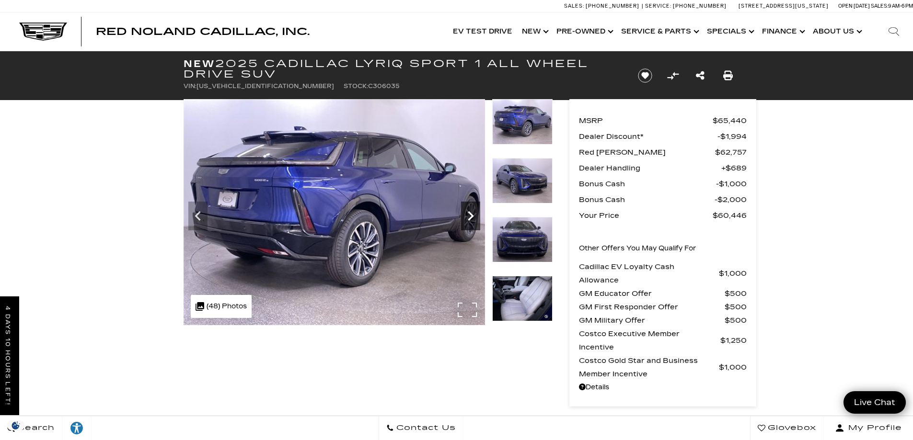
click at [472, 213] on icon "Next" at bounding box center [470, 216] width 19 height 19
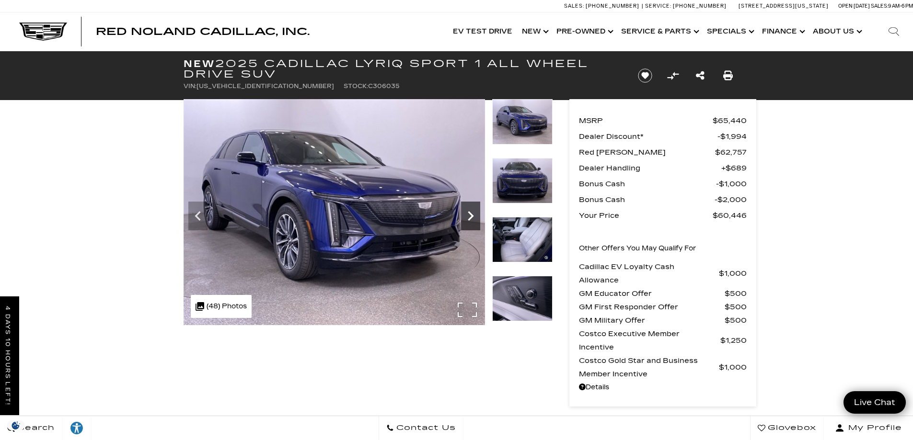
click at [472, 213] on icon "Next" at bounding box center [470, 216] width 19 height 19
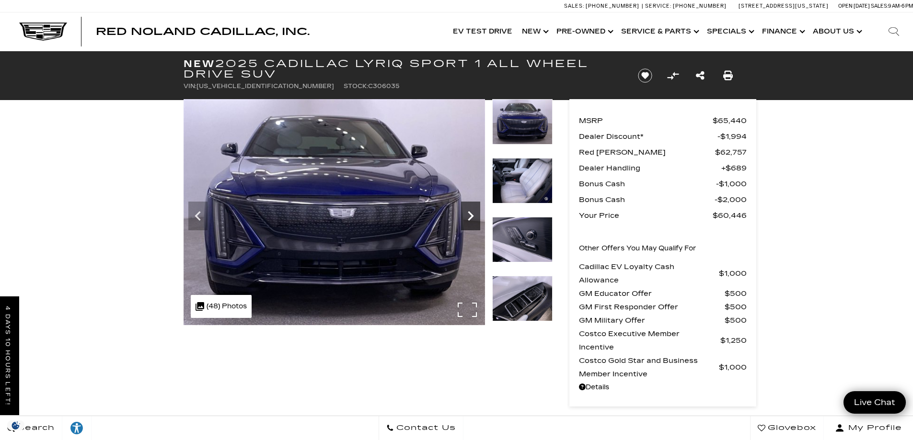
click at [472, 213] on icon "Next" at bounding box center [470, 216] width 19 height 19
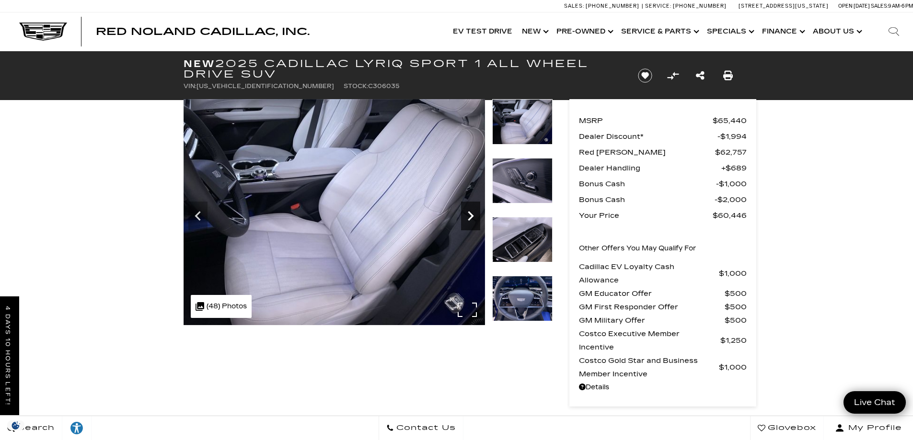
click at [472, 213] on icon "Next" at bounding box center [470, 216] width 19 height 19
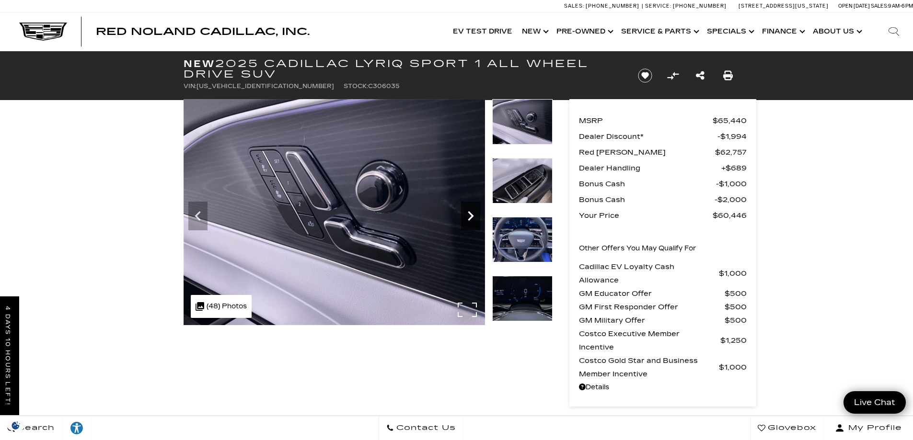
click at [472, 213] on icon "Next" at bounding box center [470, 216] width 19 height 19
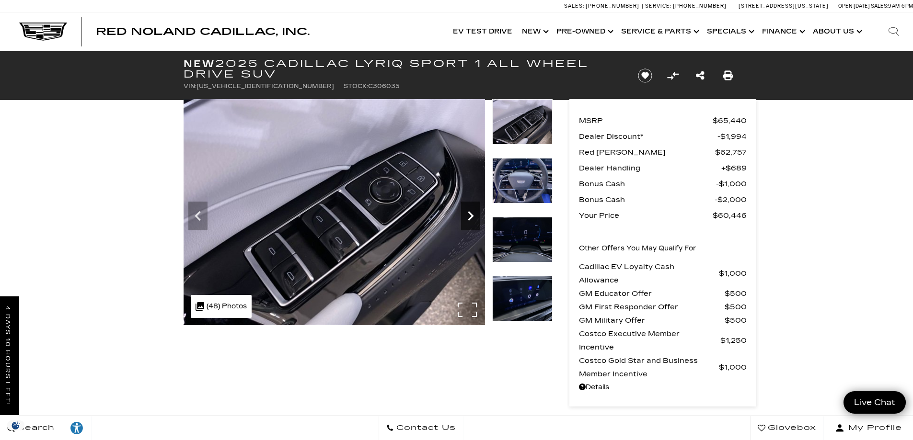
click at [472, 213] on icon "Next" at bounding box center [470, 216] width 19 height 19
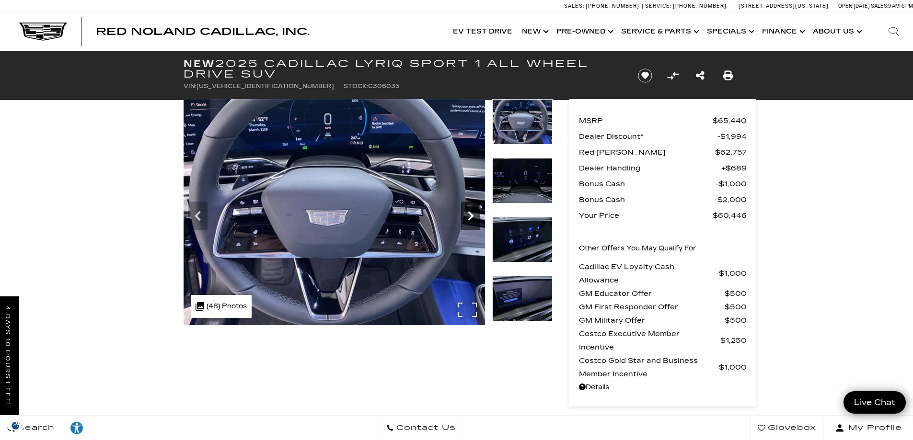
click at [472, 213] on icon "Next" at bounding box center [470, 216] width 19 height 19
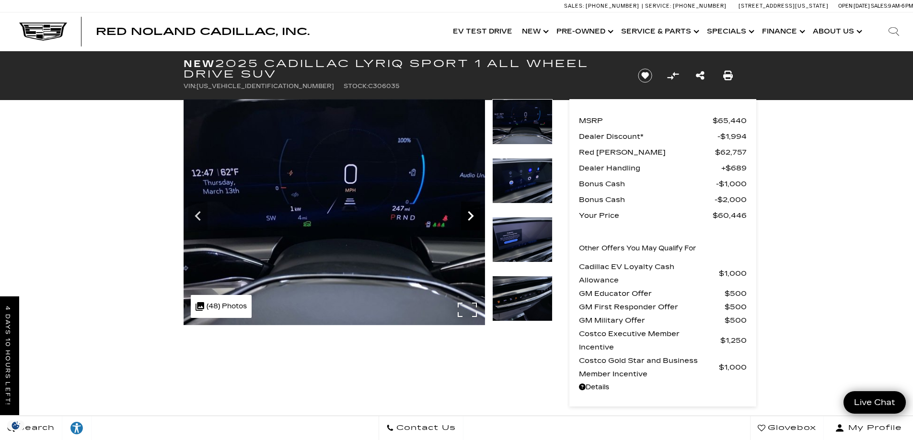
click at [472, 213] on icon "Next" at bounding box center [470, 216] width 19 height 19
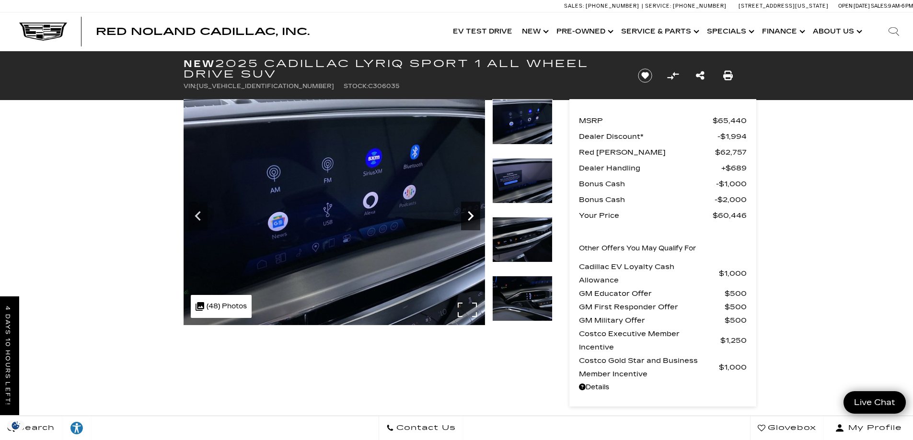
click at [472, 213] on icon "Next" at bounding box center [470, 216] width 19 height 19
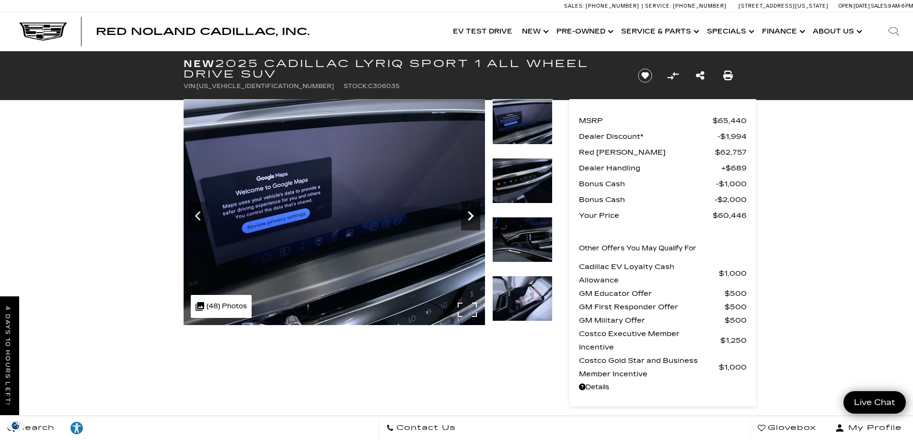
click at [472, 213] on icon "Next" at bounding box center [470, 216] width 19 height 19
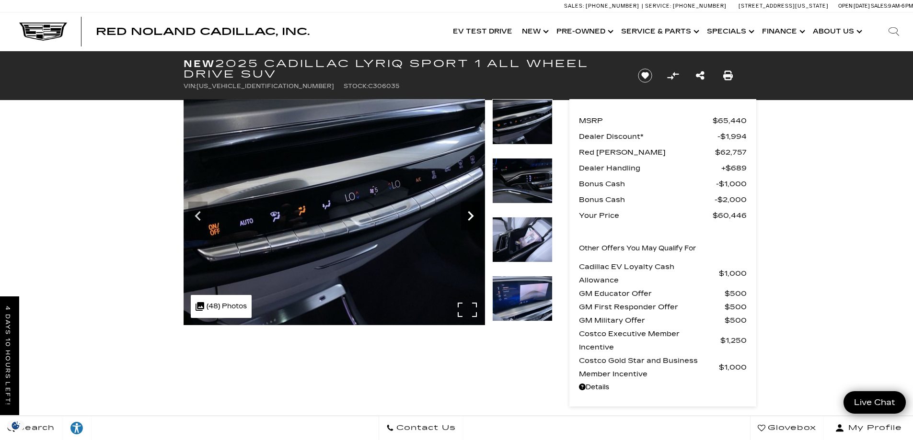
click at [472, 213] on icon "Next" at bounding box center [470, 216] width 19 height 19
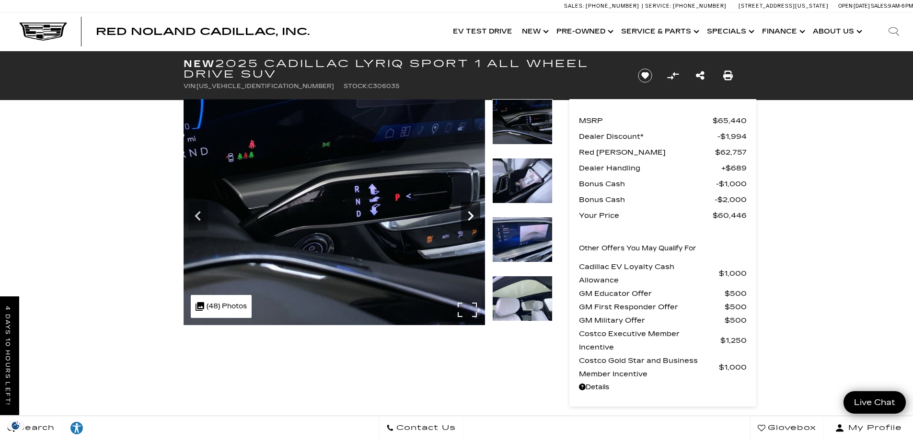
click at [473, 214] on icon "Next" at bounding box center [470, 216] width 19 height 19
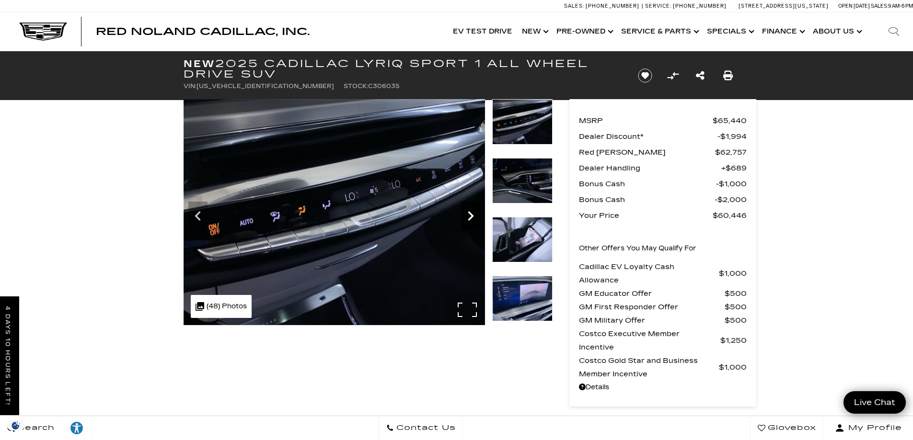
click at [470, 210] on icon "Next" at bounding box center [470, 216] width 19 height 19
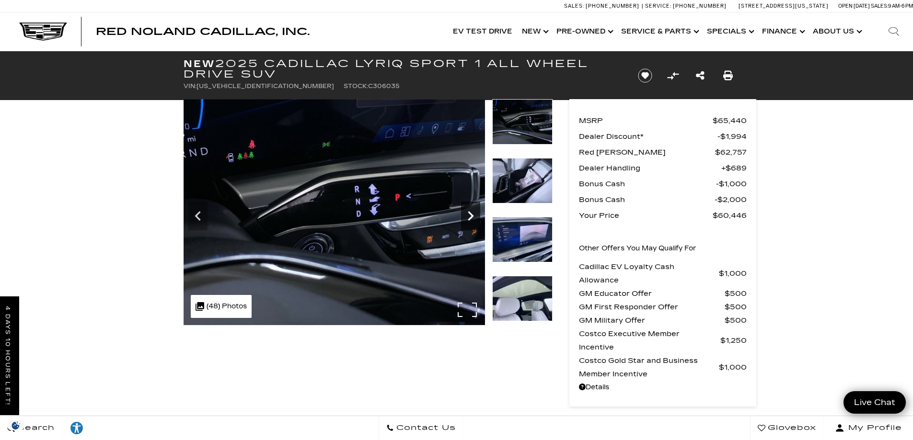
click at [470, 210] on icon "Next" at bounding box center [470, 216] width 19 height 19
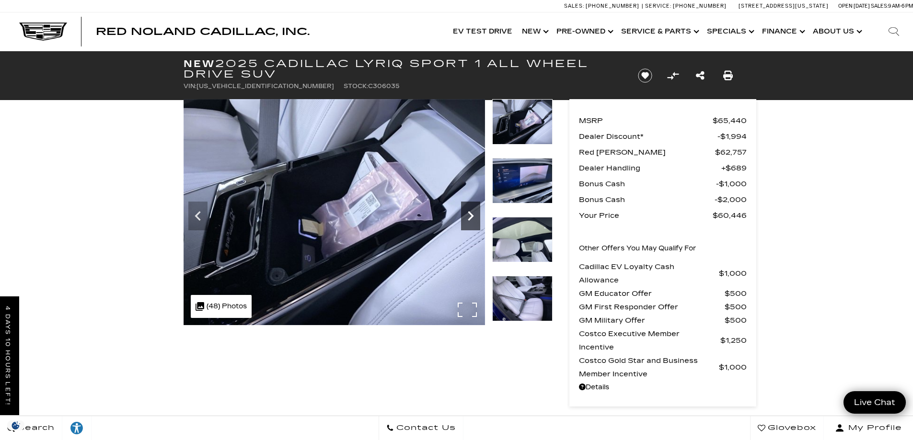
click at [470, 210] on icon "Next" at bounding box center [470, 216] width 19 height 19
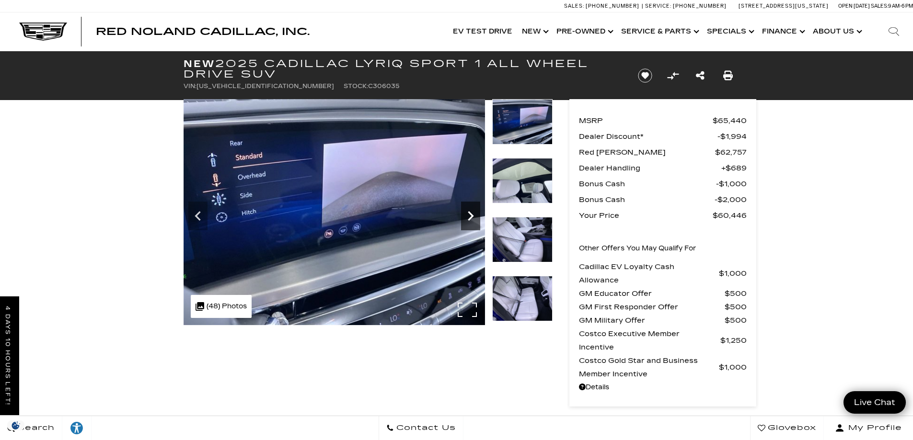
click at [467, 210] on icon "Next" at bounding box center [470, 216] width 19 height 19
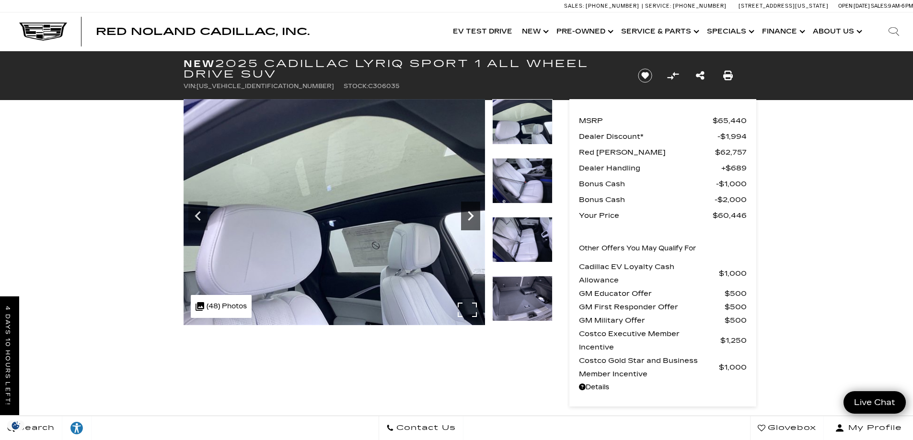
click at [470, 214] on icon "Next" at bounding box center [471, 216] width 6 height 10
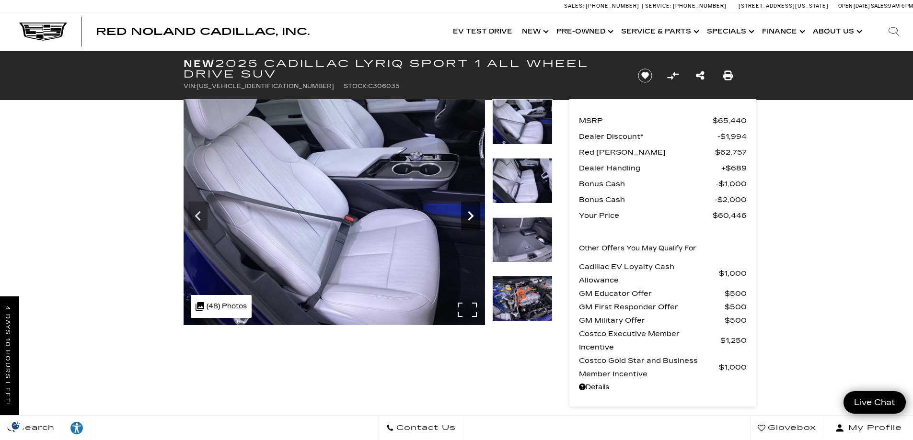
click at [469, 216] on icon "Next" at bounding box center [470, 216] width 19 height 19
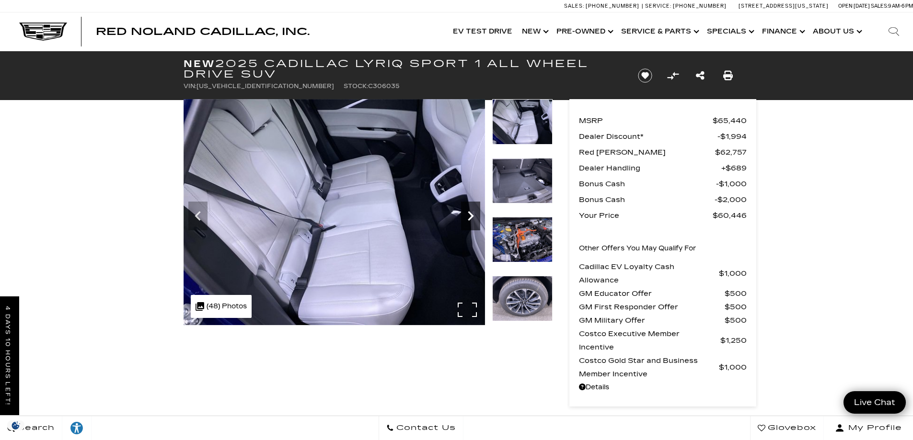
click at [469, 216] on icon "Next" at bounding box center [470, 216] width 19 height 19
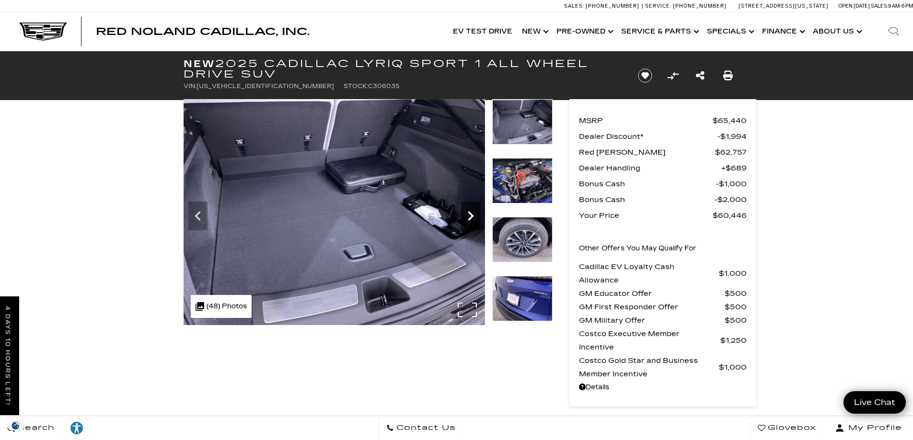
click at [469, 216] on icon "Next" at bounding box center [470, 216] width 19 height 19
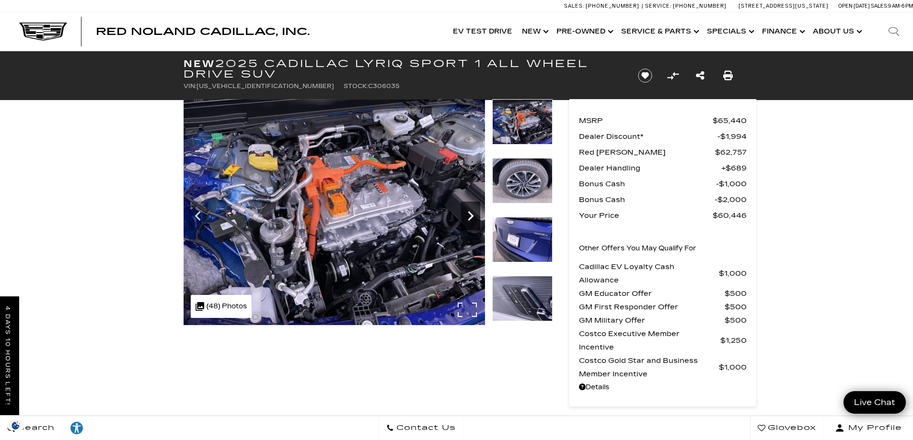
click at [469, 216] on icon "Next" at bounding box center [470, 216] width 19 height 19
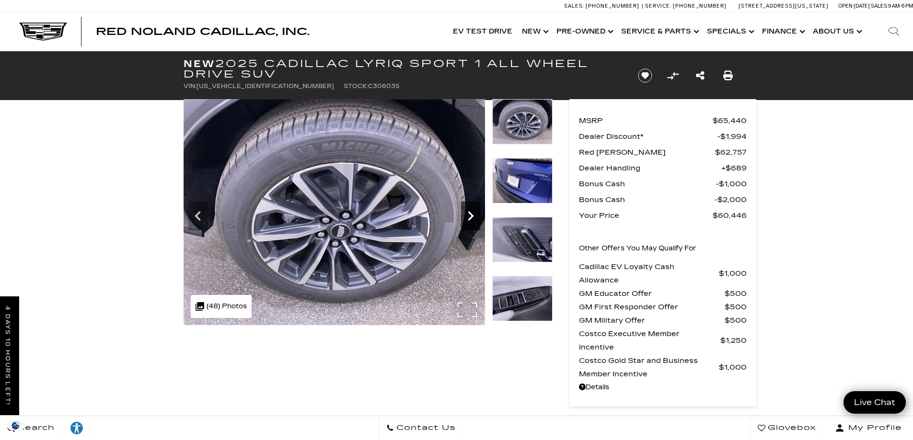
click at [469, 216] on icon "Next" at bounding box center [470, 216] width 19 height 19
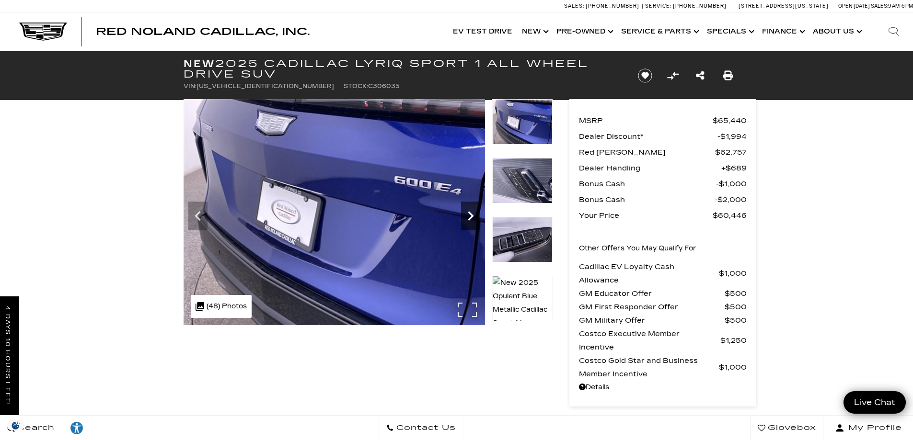
click at [469, 216] on icon "Next" at bounding box center [470, 216] width 19 height 19
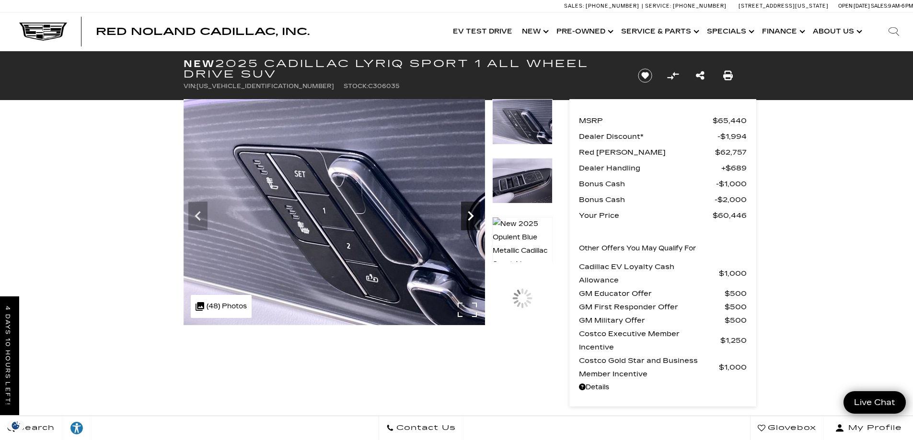
click at [468, 217] on icon "Next" at bounding box center [470, 216] width 19 height 19
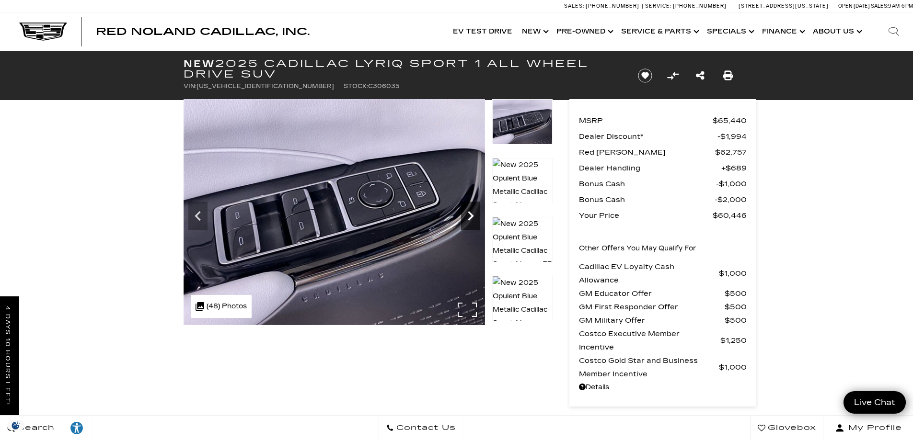
click at [468, 217] on icon "Next" at bounding box center [470, 216] width 19 height 19
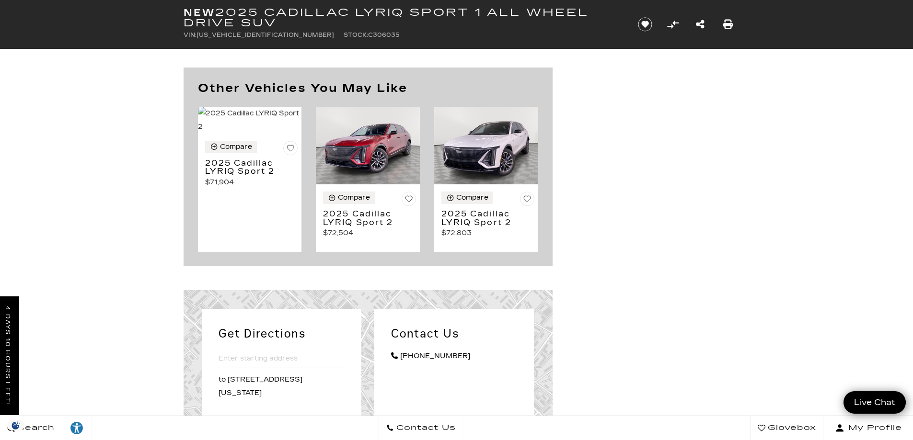
scroll to position [4443, 0]
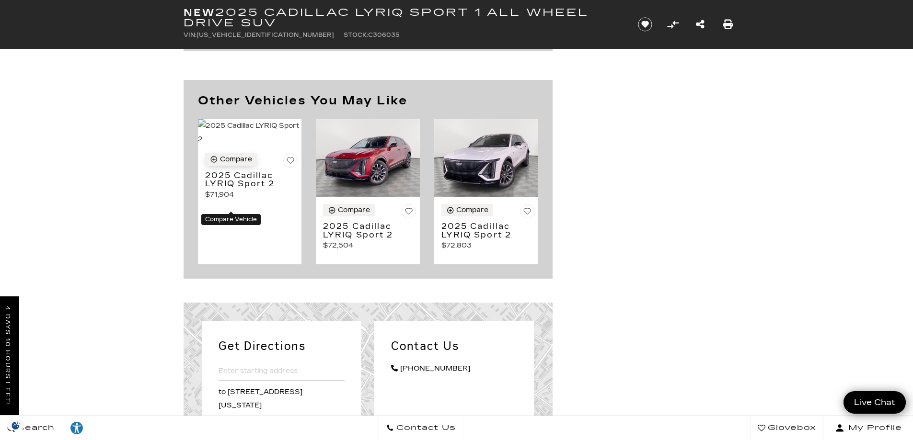
click at [234, 164] on div "Compare" at bounding box center [236, 159] width 32 height 9
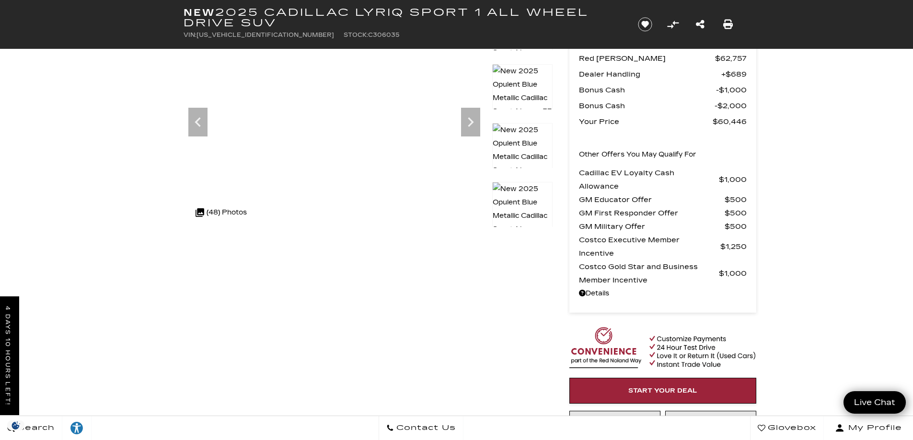
scroll to position [0, 0]
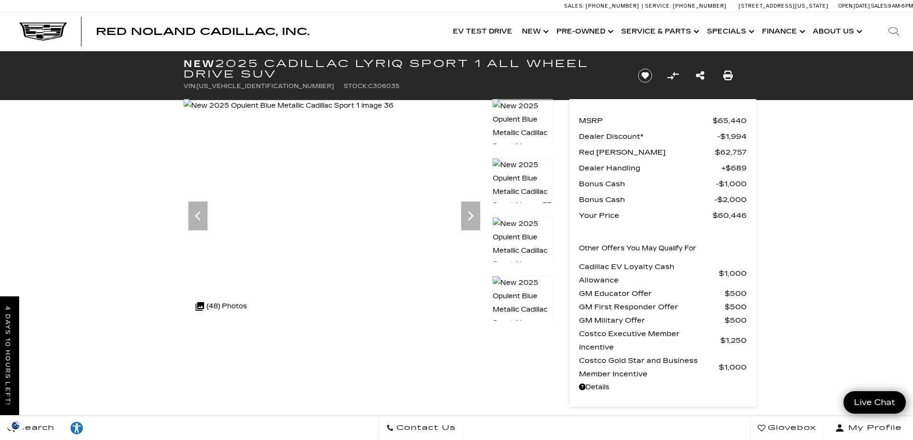
click at [389, 113] on img at bounding box center [289, 105] width 210 height 13
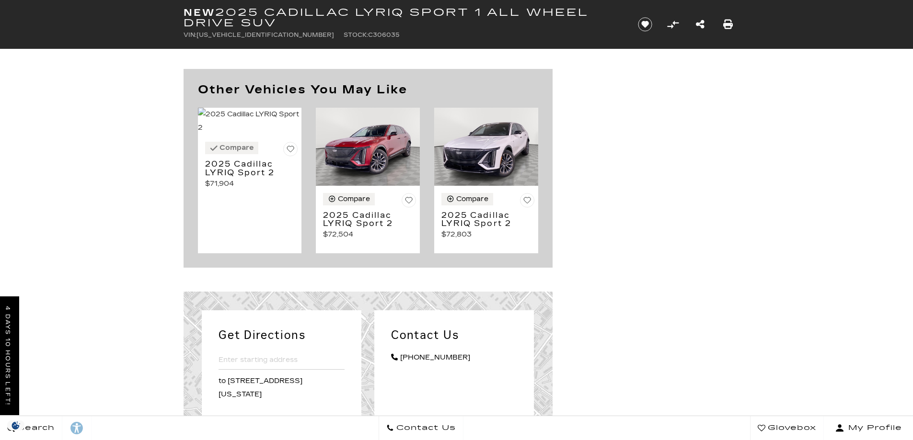
scroll to position [4197, 0]
click at [239, 135] on img at bounding box center [250, 121] width 104 height 27
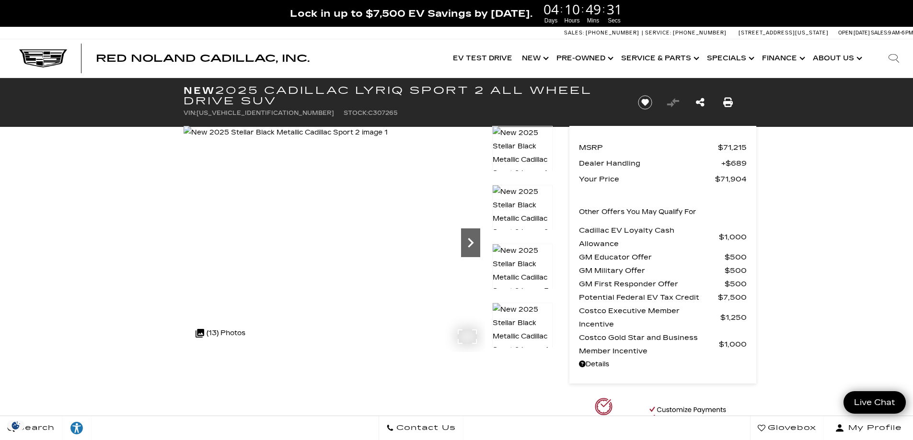
click at [469, 239] on icon "Next" at bounding box center [471, 243] width 6 height 10
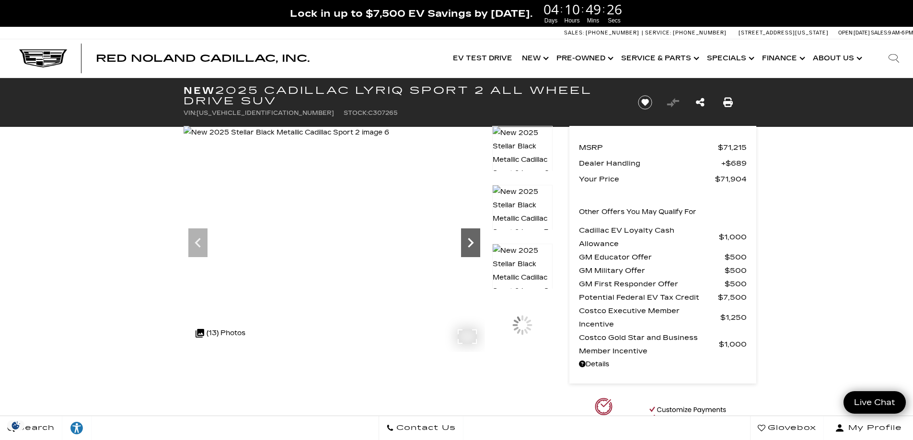
click at [469, 239] on icon "Next" at bounding box center [471, 243] width 6 height 10
click at [471, 239] on icon "Next" at bounding box center [470, 242] width 19 height 19
click at [513, 253] on img at bounding box center [522, 270] width 60 height 55
click at [465, 249] on icon "Next" at bounding box center [470, 242] width 19 height 19
